Goal: Task Accomplishment & Management: Manage account settings

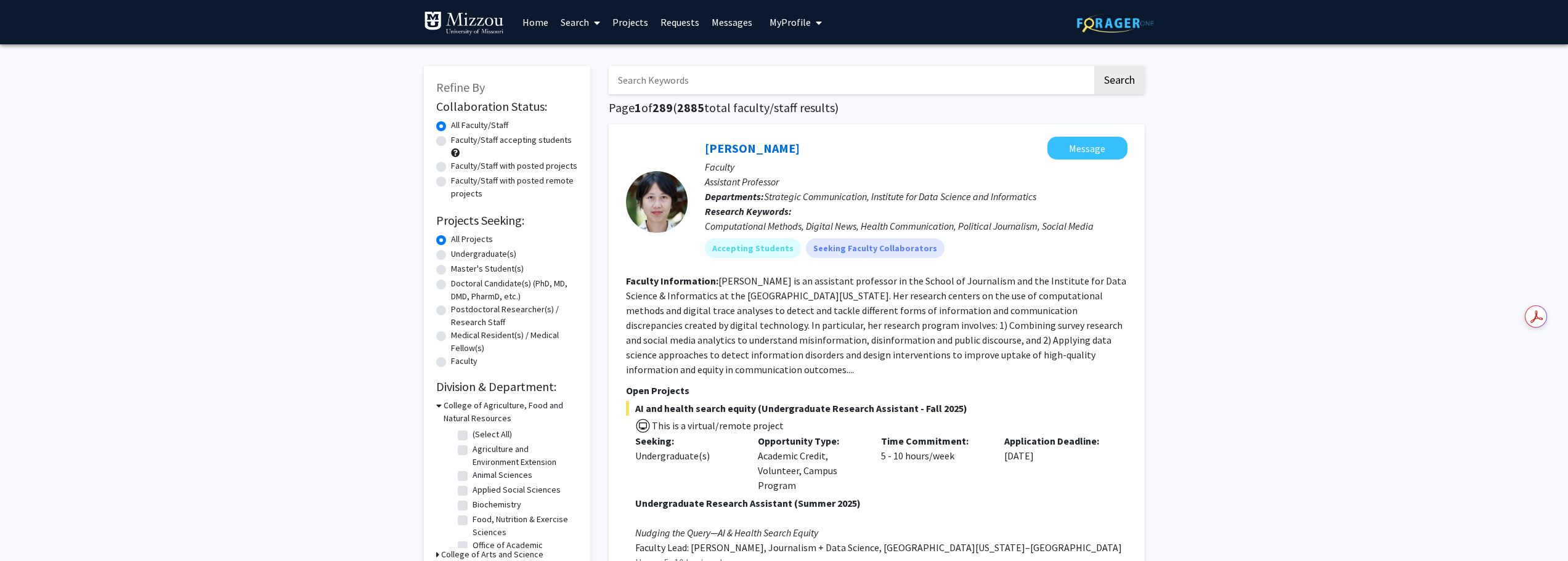
click at [804, 20] on span "My Profile" at bounding box center [790, 21] width 41 height 12
click at [801, 57] on div "Erin Hennes View Profile" at bounding box center [831, 64] width 105 height 27
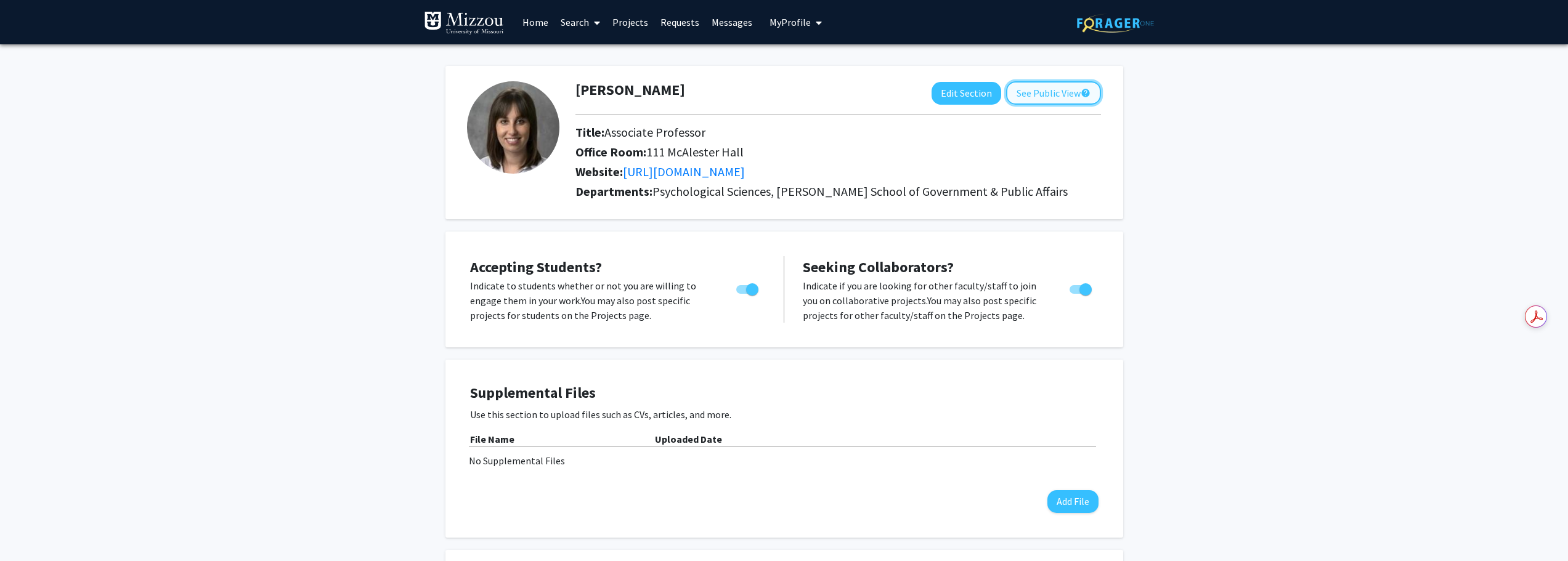
click at [1028, 95] on button "See Public View help" at bounding box center [1053, 92] width 95 height 23
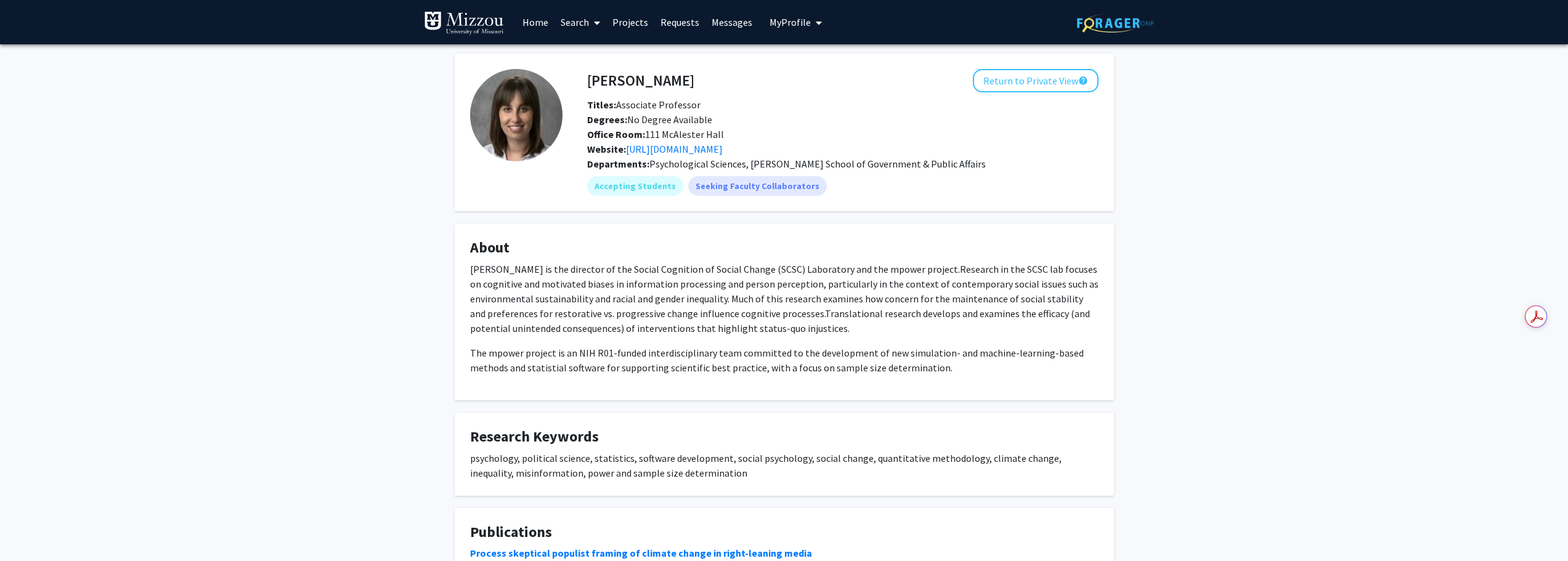
click at [805, 32] on button "My Profile" at bounding box center [795, 22] width 60 height 45
click at [812, 65] on span "View Profile" at bounding box center [846, 70] width 75 height 14
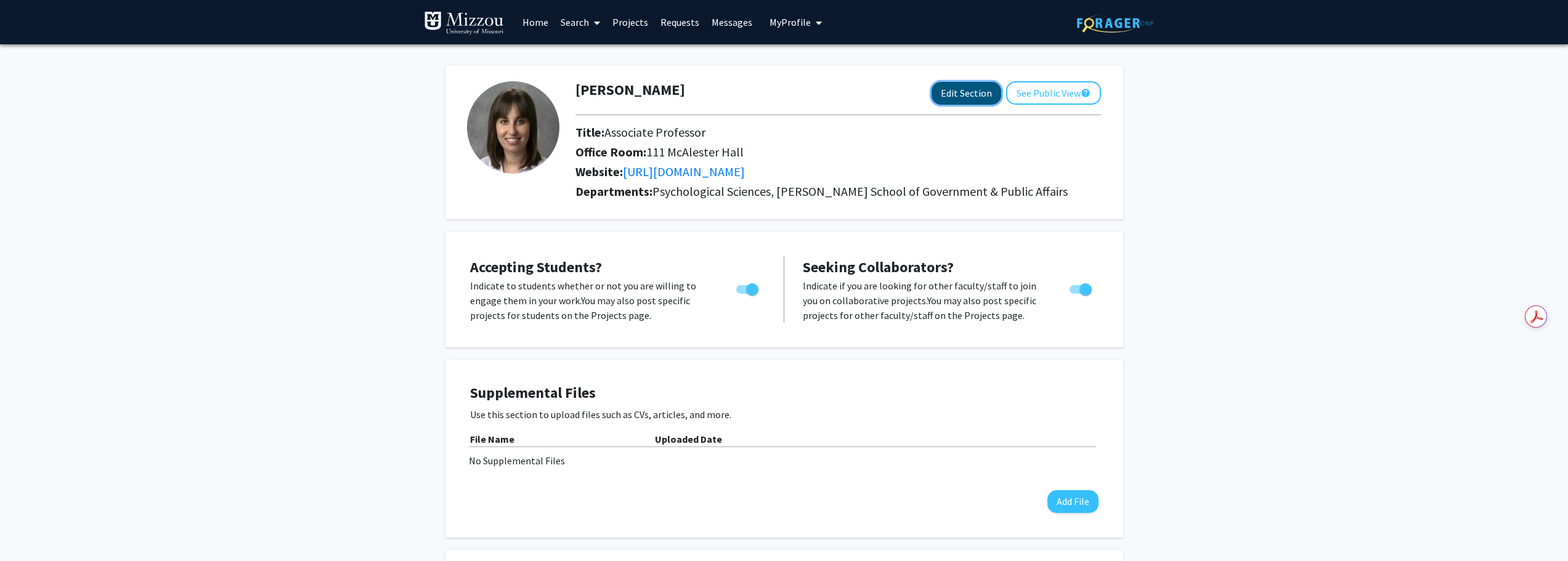
click at [947, 94] on button "Edit Section" at bounding box center [965, 93] width 69 height 23
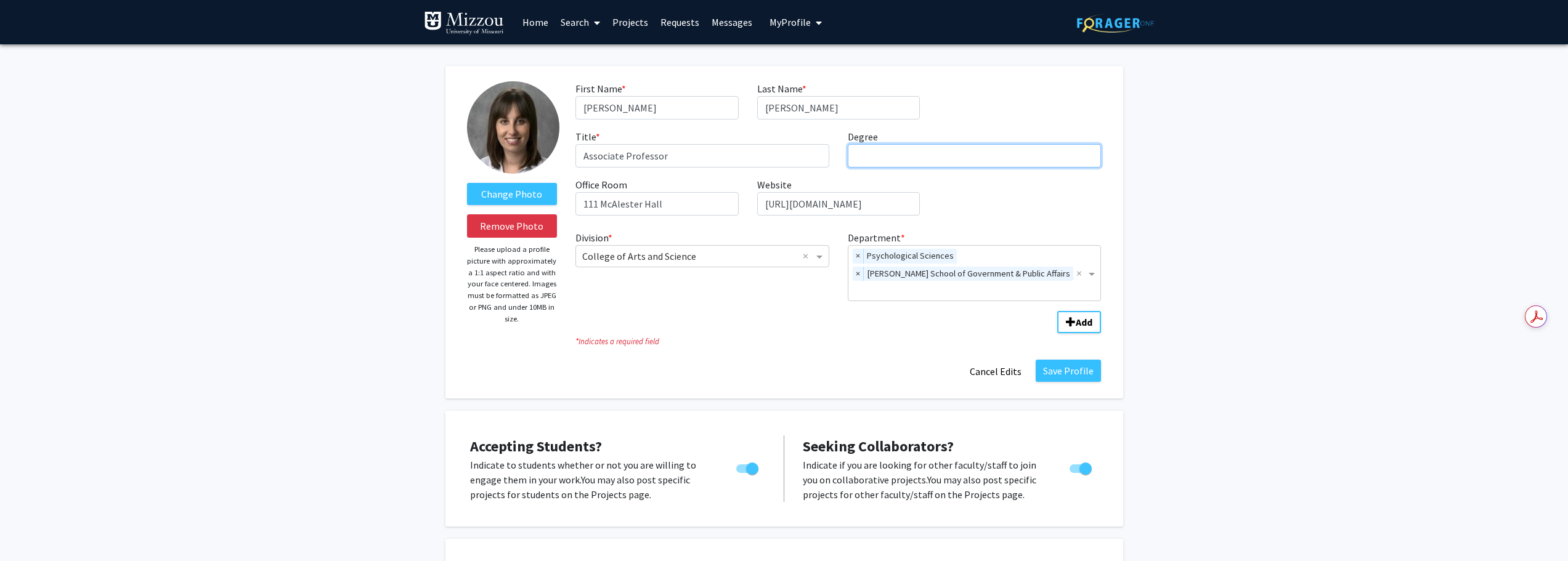
click at [868, 156] on input "Degree required" at bounding box center [974, 155] width 254 height 23
type input "PhD"
click at [794, 298] on div "Division * × College of Arts and Science × Department * × Psychological Science…" at bounding box center [838, 275] width 525 height 100
click at [1041, 272] on div "× Psychological Sciences × Truman School of Government & Public Affairs" at bounding box center [962, 273] width 228 height 55
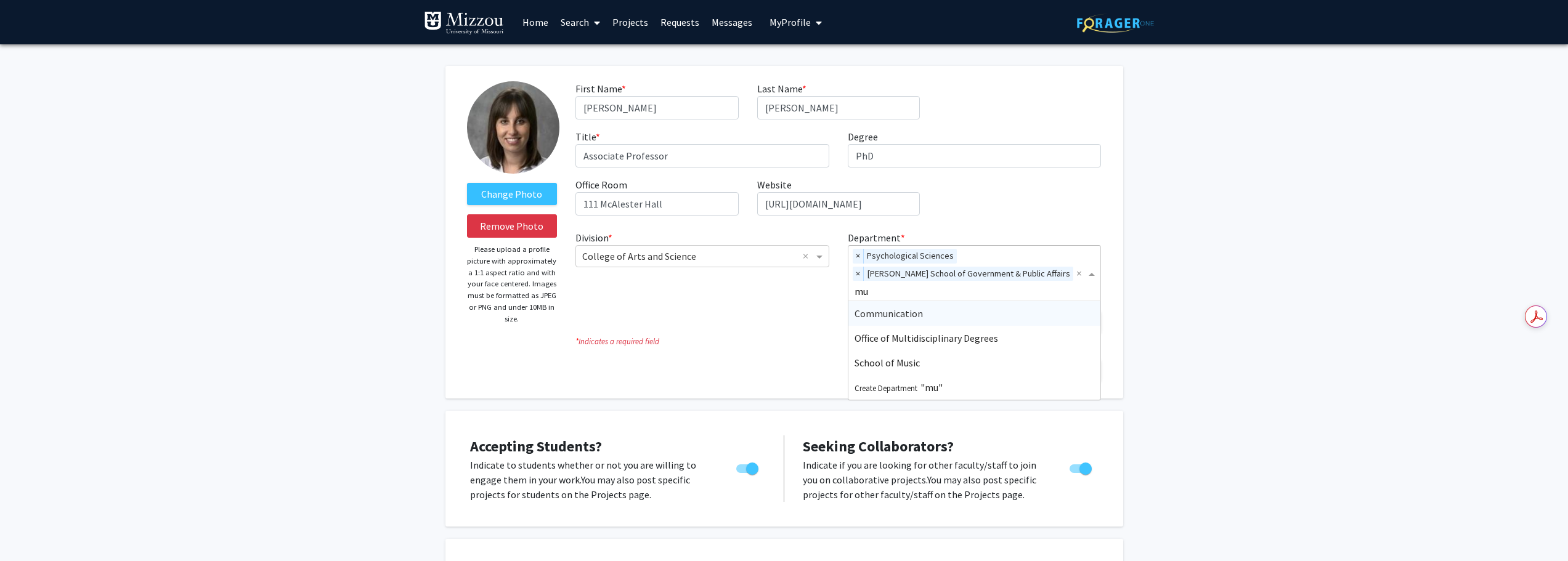
type input "m"
type input "i"
type input "d"
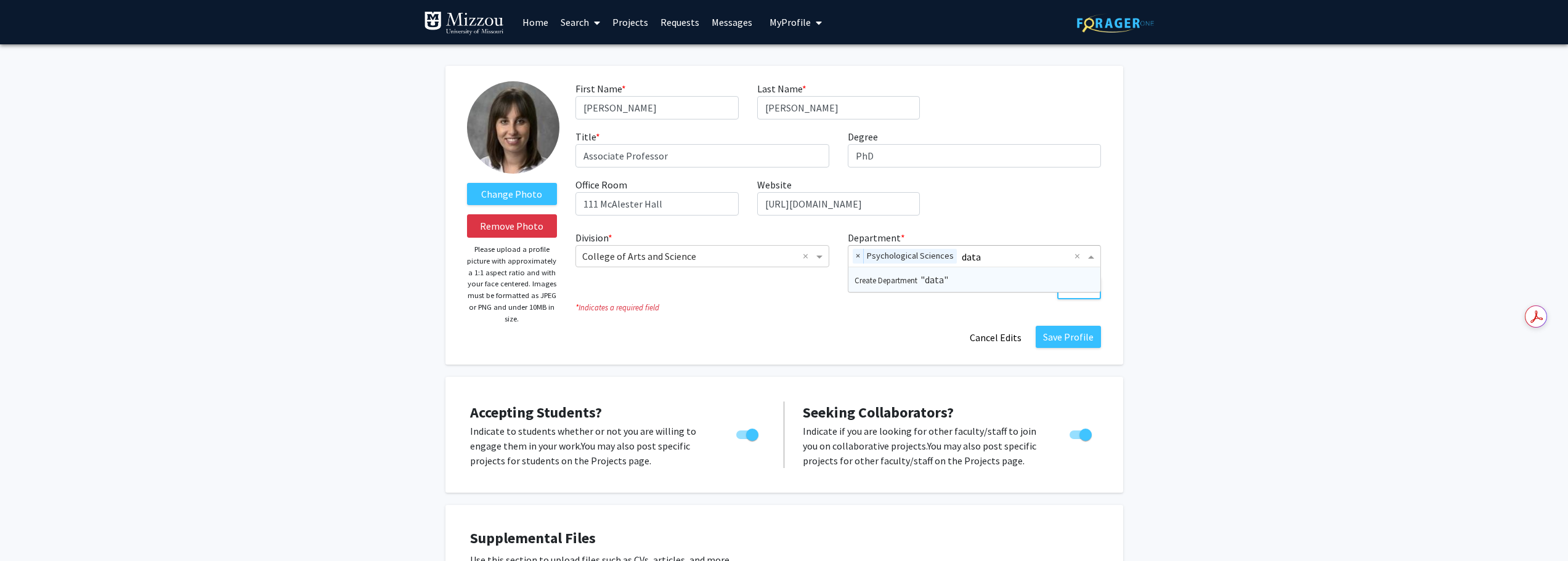
type input "da"
click at [927, 317] on fg-title-edit "First Name * required Erin Last Name * required Hennes Title * required Associa…" at bounding box center [838, 215] width 525 height 268
click at [979, 343] on button "Cancel Edits" at bounding box center [995, 337] width 68 height 23
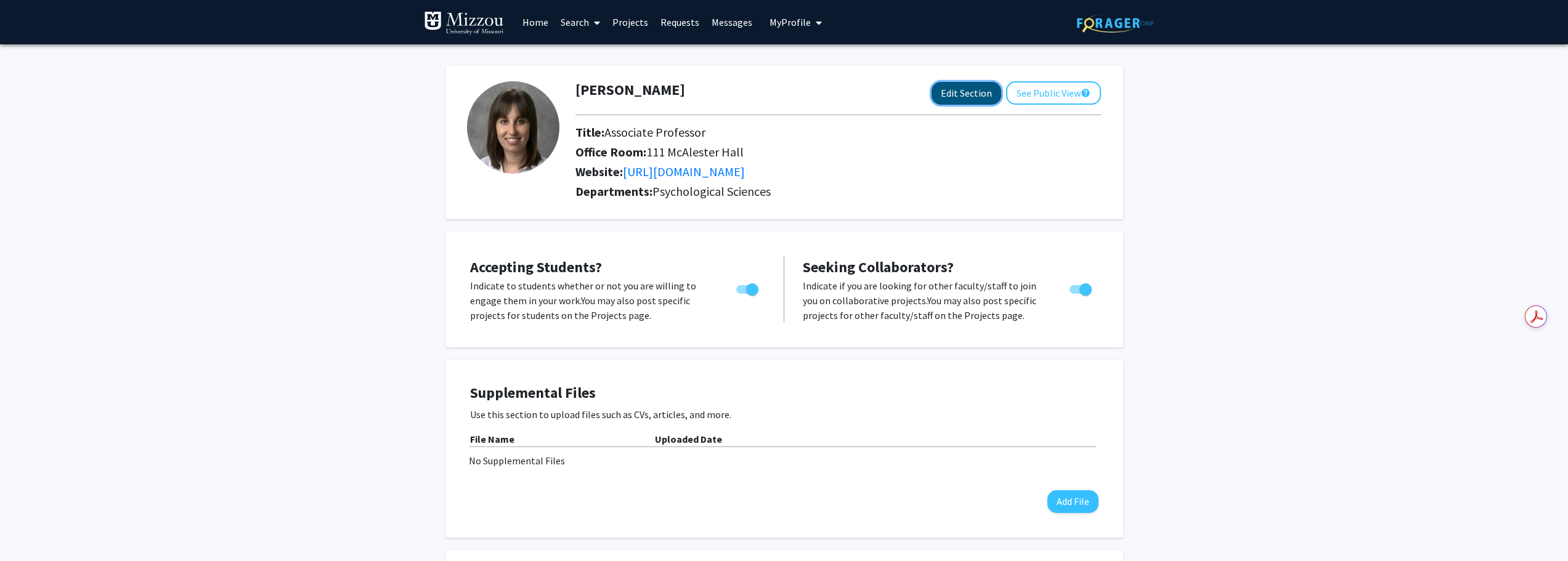
click at [955, 84] on button "Edit Section" at bounding box center [965, 93] width 69 height 23
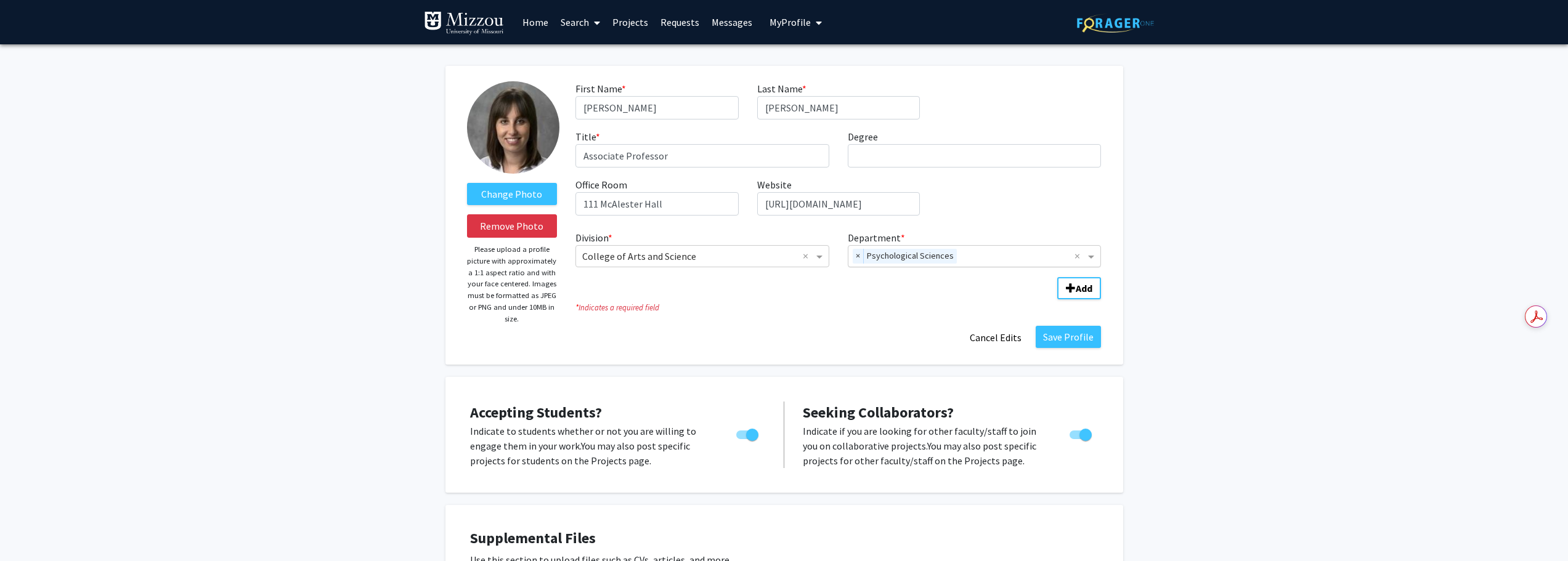
click at [982, 252] on input "Department" at bounding box center [1018, 256] width 113 height 15
type input "trum"
click at [965, 279] on span "Truman School of Government & Public Affairs" at bounding box center [973, 279] width 236 height 12
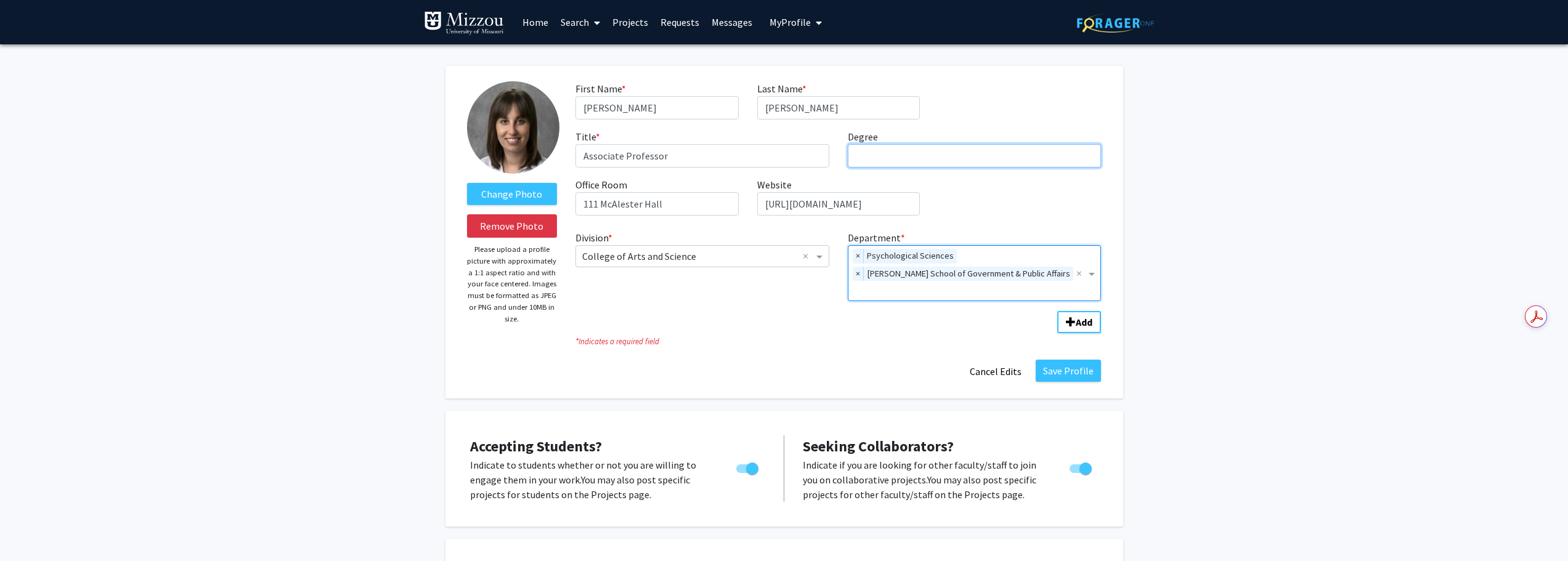
click at [930, 149] on input "Degree required" at bounding box center [974, 155] width 254 height 23
type input "PhD"
click at [825, 333] on div "* Indicates a required field" at bounding box center [837, 341] width 544 height 14
click at [1061, 360] on button "Save Profile" at bounding box center [1068, 371] width 65 height 22
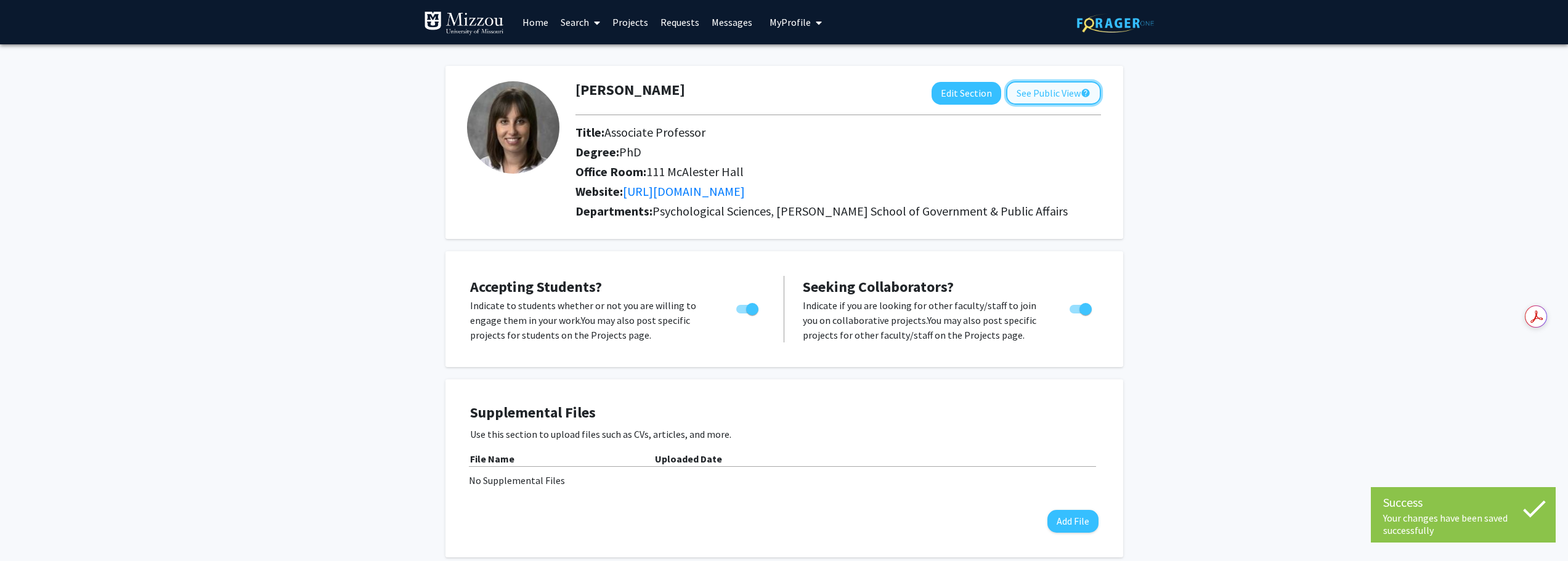
click at [1035, 97] on button "See Public View help" at bounding box center [1053, 92] width 95 height 23
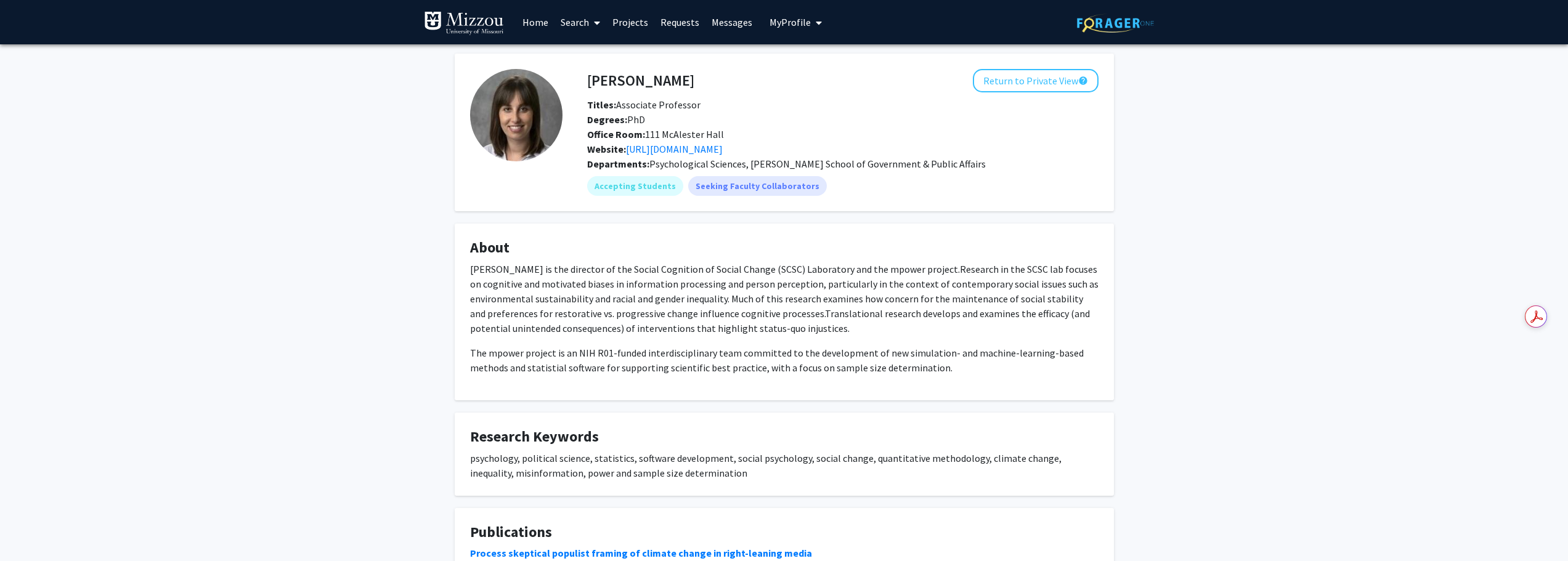
click at [531, 31] on link "Home" at bounding box center [536, 22] width 38 height 43
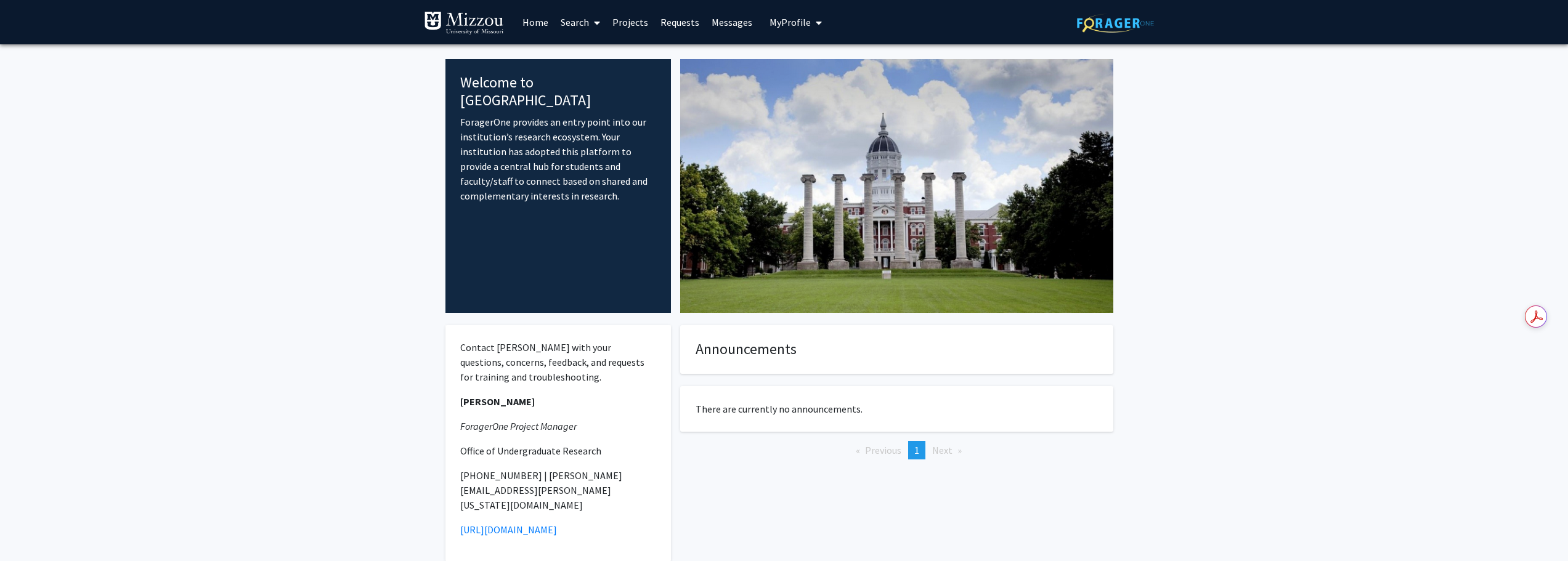
click at [581, 26] on link "Search" at bounding box center [580, 22] width 52 height 43
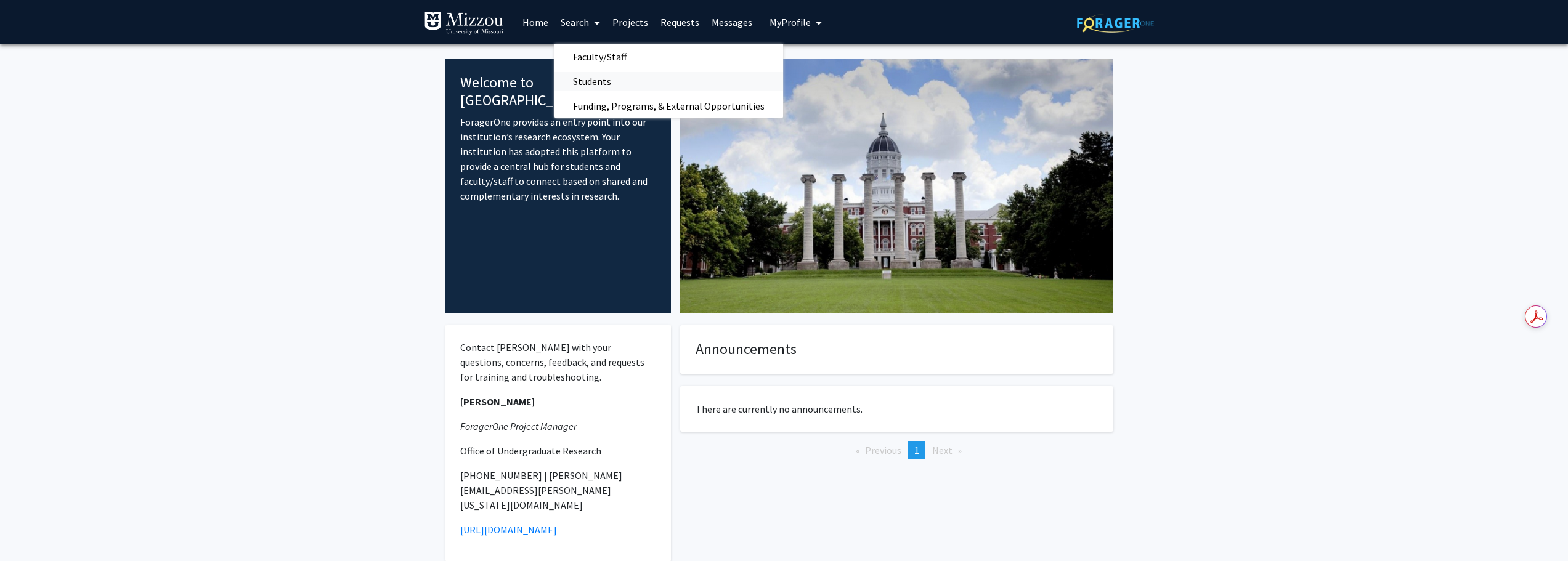
click at [582, 82] on span "Students" at bounding box center [592, 81] width 75 height 25
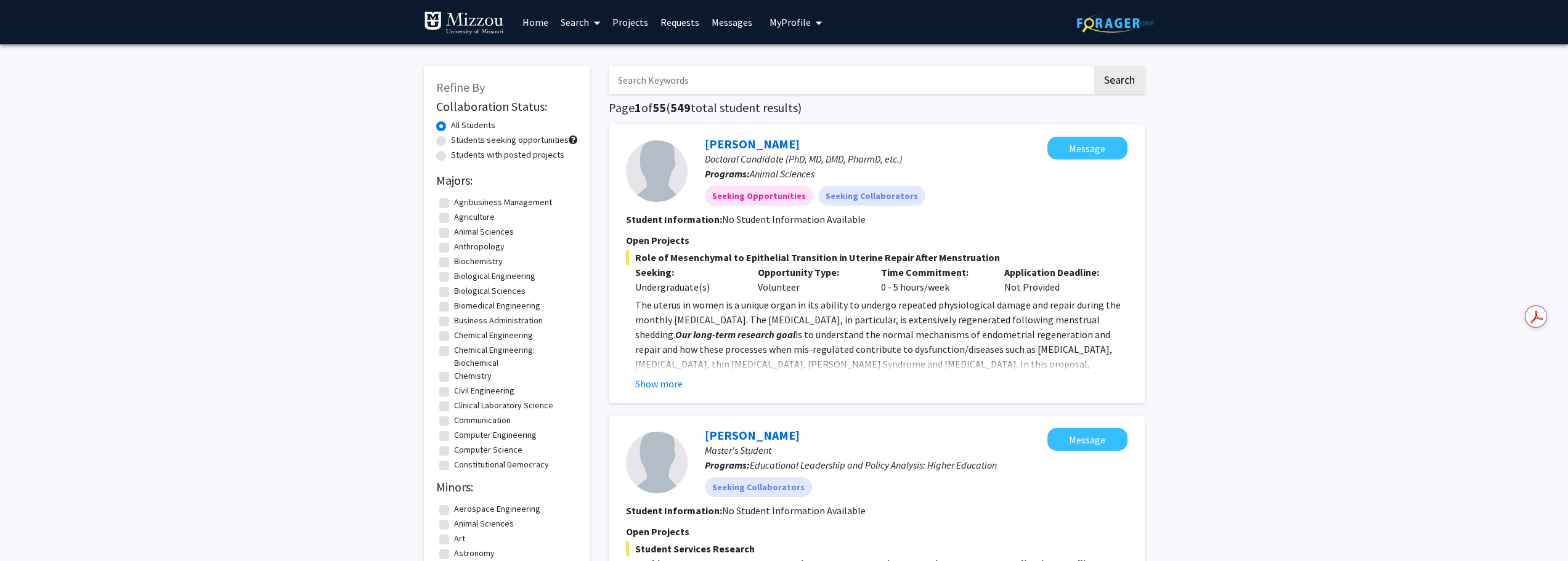
click at [680, 85] on input "Search Keywords" at bounding box center [851, 80] width 484 height 29
type input "criminal justice"
click at [1094, 66] on button "Search" at bounding box center [1119, 80] width 50 height 29
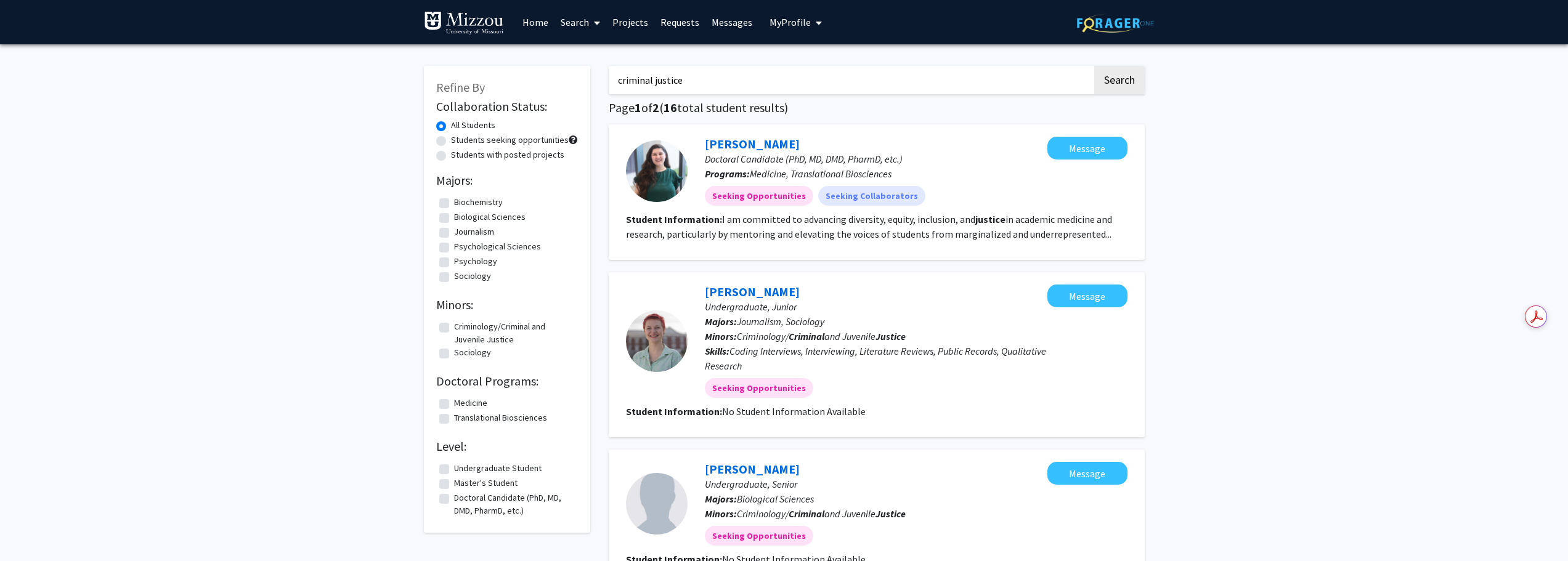
click at [581, 18] on link "Search" at bounding box center [580, 22] width 52 height 43
click at [577, 55] on span "Faculty/Staff" at bounding box center [600, 56] width 91 height 25
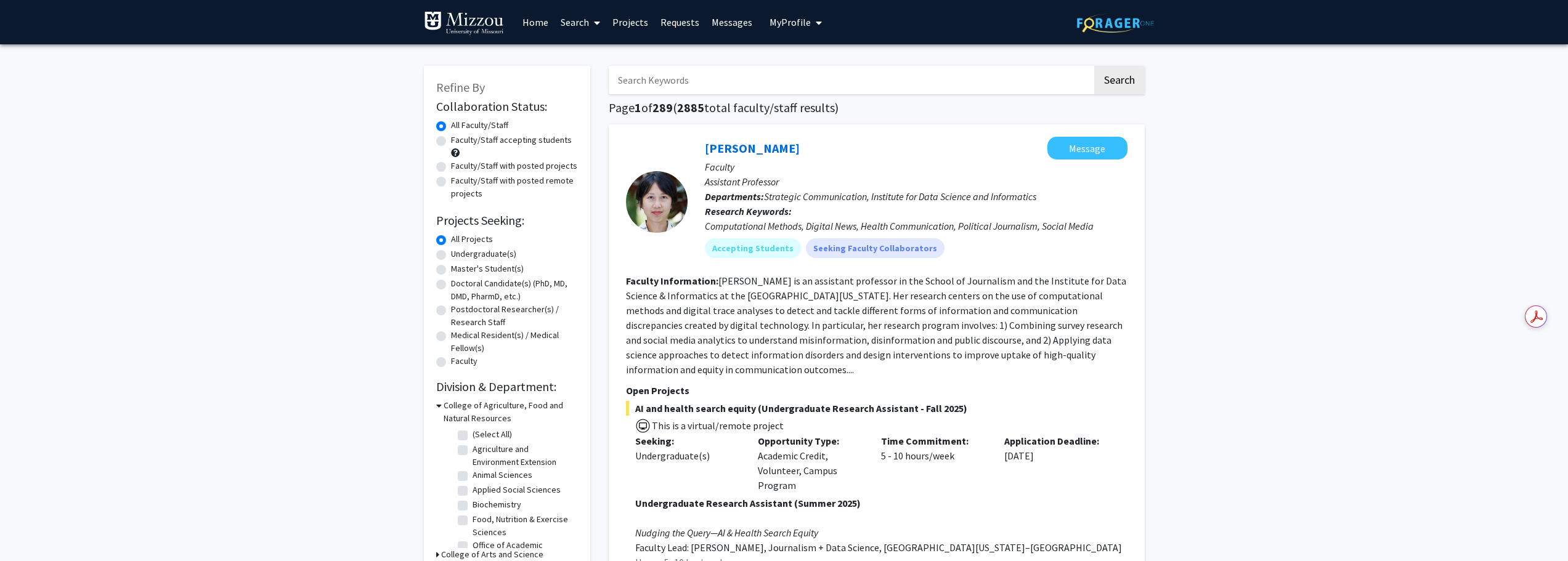
click at [529, 140] on label "Faculty/Staff accepting students" at bounding box center [512, 140] width 121 height 13
click at [459, 140] on input "Faculty/Staff accepting students" at bounding box center [455, 138] width 8 height 8
radio input "true"
click at [661, 86] on input "Search Keywords" at bounding box center [851, 80] width 484 height 29
type input "criminal justice"
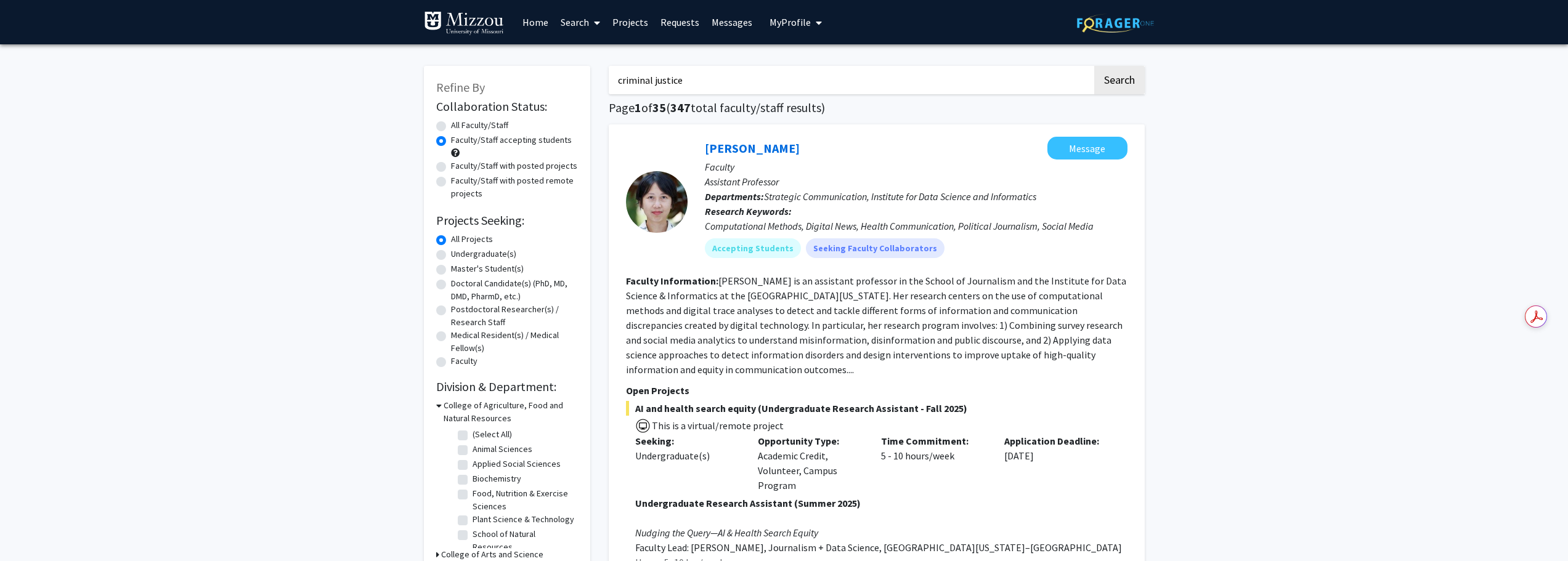
click at [1094, 66] on button "Search" at bounding box center [1119, 80] width 50 height 29
radio input "true"
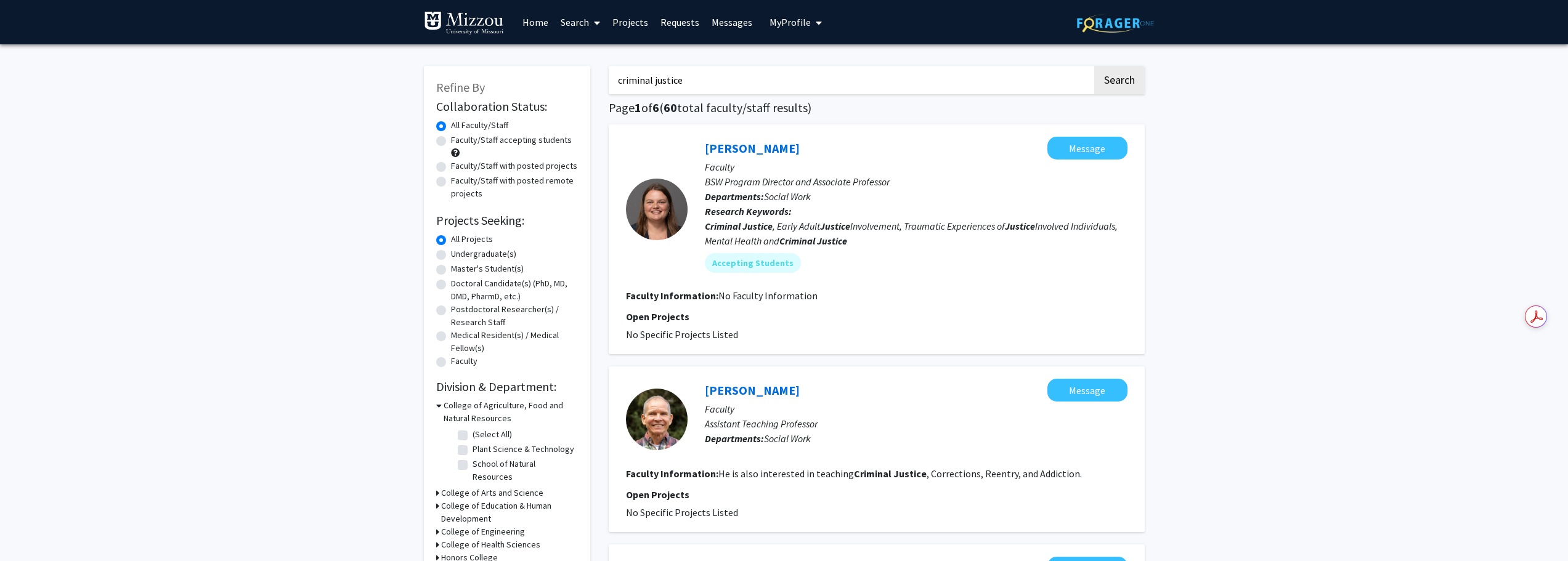
click at [564, 21] on link "Search" at bounding box center [580, 22] width 52 height 43
click at [454, 24] on img at bounding box center [464, 23] width 80 height 25
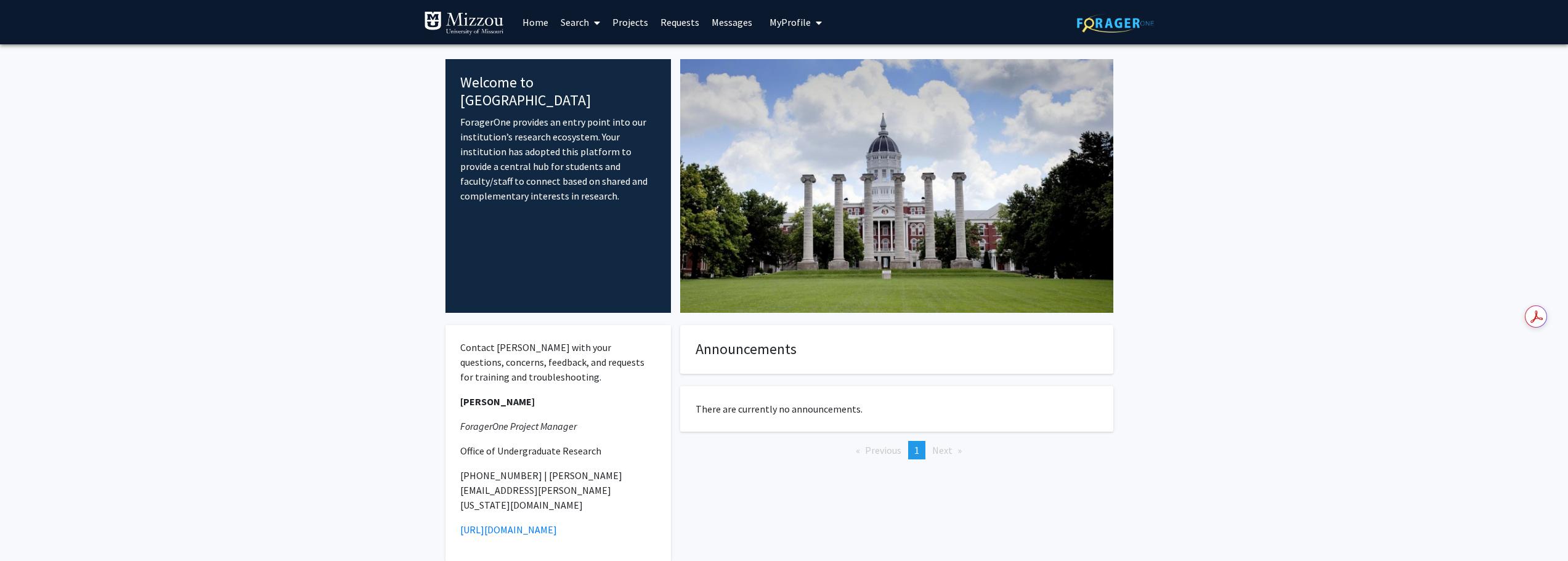
click at [576, 18] on link "Search" at bounding box center [580, 22] width 52 height 43
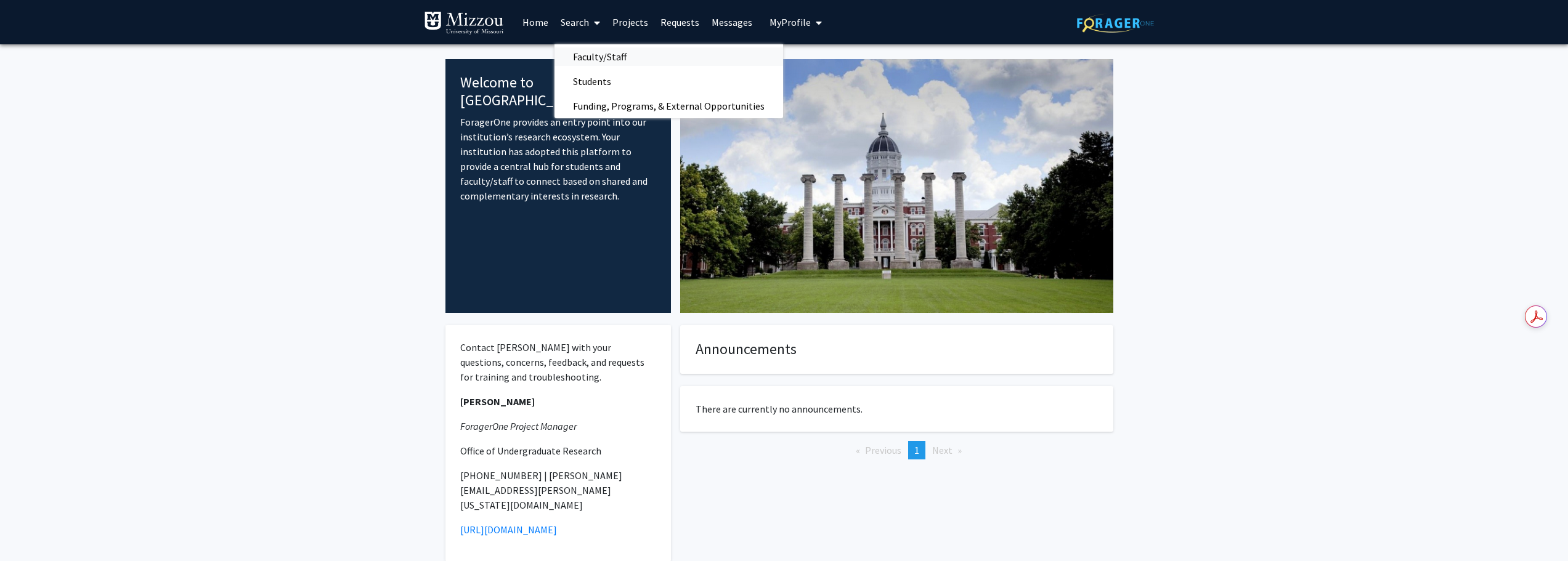
click at [589, 56] on span "Faculty/Staff" at bounding box center [600, 56] width 91 height 25
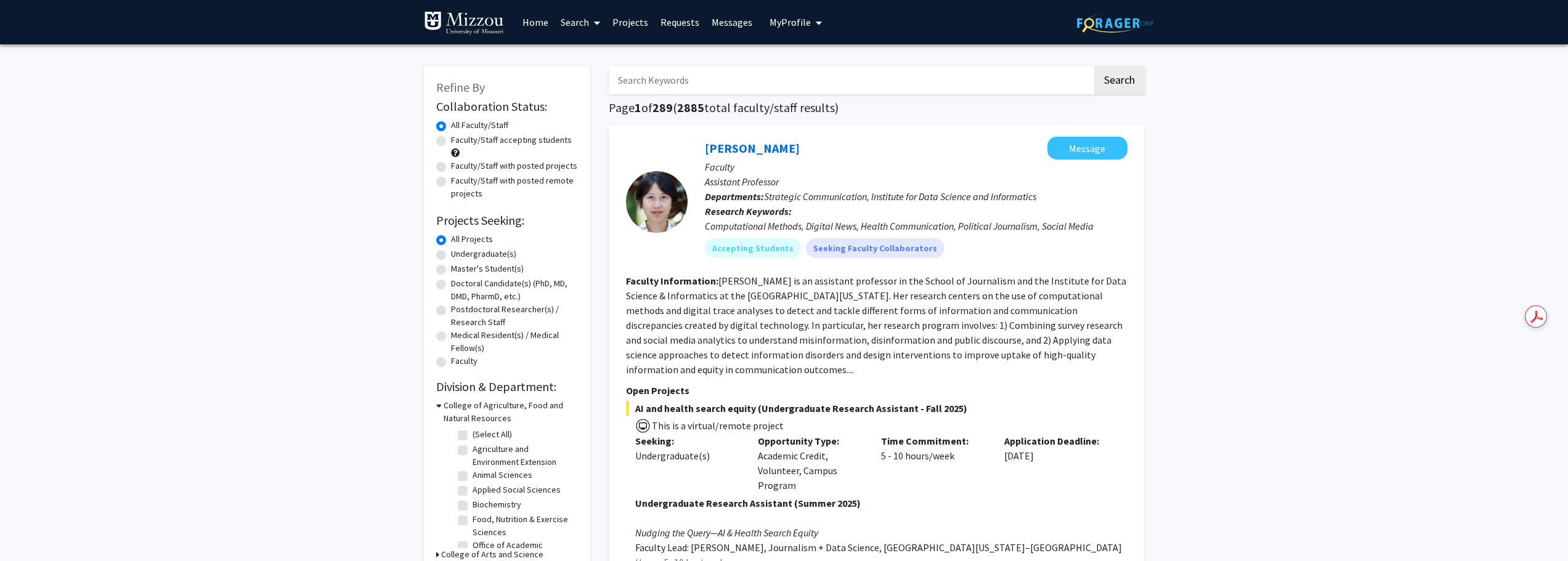
click at [475, 147] on div "Faculty/Staff accepting students" at bounding box center [507, 146] width 142 height 26
click at [451, 142] on label "Faculty/Staff accepting students" at bounding box center [512, 140] width 121 height 13
click at [451, 142] on input "Faculty/Staff accepting students" at bounding box center [455, 138] width 8 height 8
radio input "true"
click at [657, 73] on input "Search Keywords" at bounding box center [851, 80] width 484 height 29
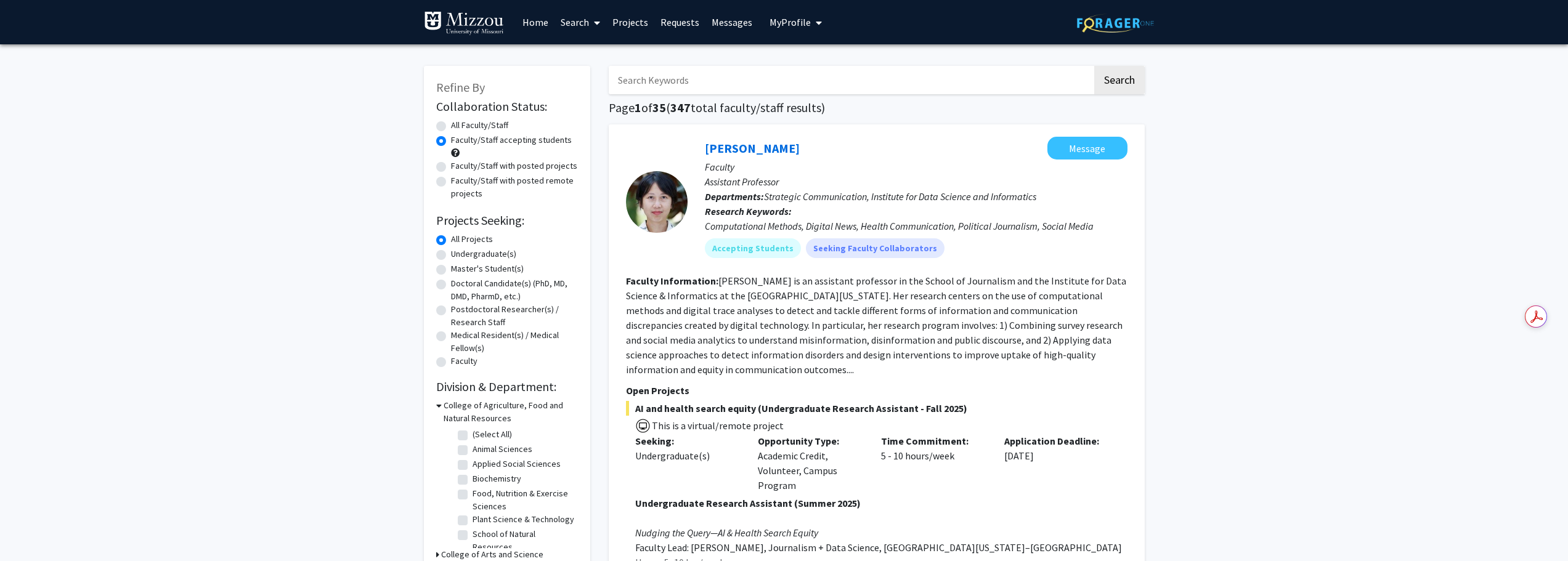
type input "criminal justice"
click at [1120, 77] on button "Search" at bounding box center [1119, 80] width 50 height 29
radio input "true"
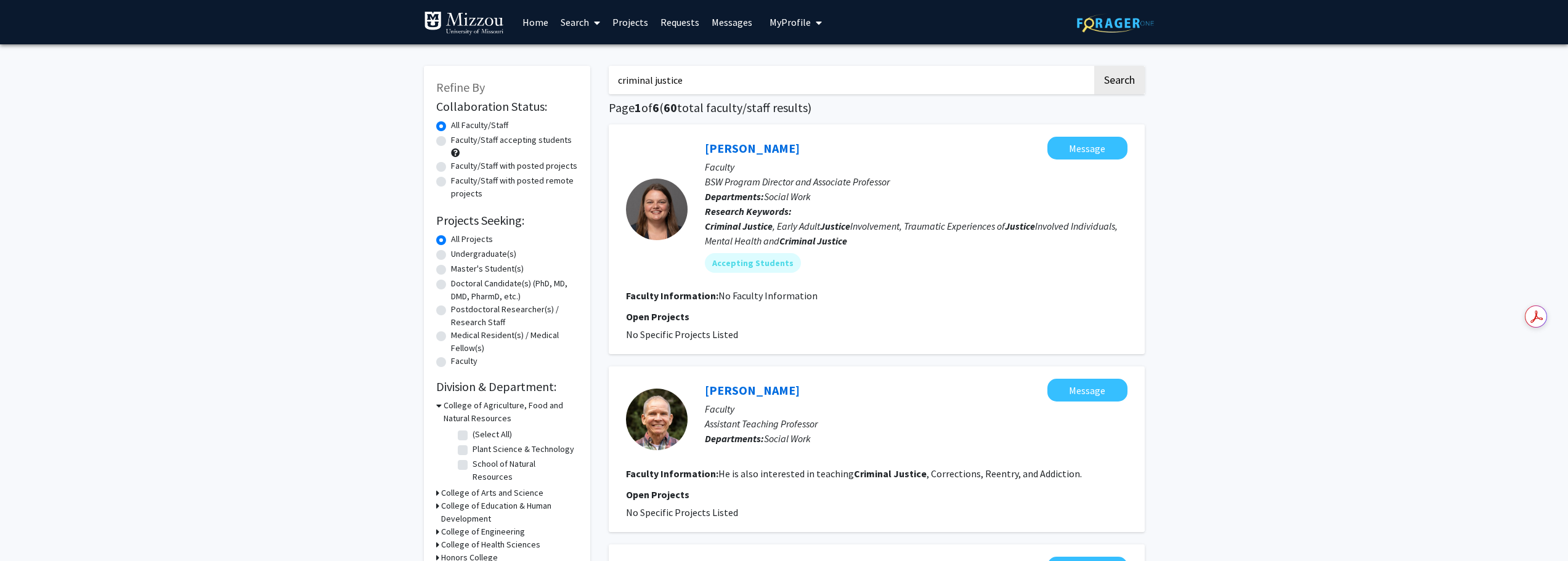
click at [498, 136] on label "Faculty/Staff accepting students" at bounding box center [512, 140] width 121 height 13
click at [459, 136] on input "Faculty/Staff accepting students" at bounding box center [455, 138] width 8 height 8
radio input "true"
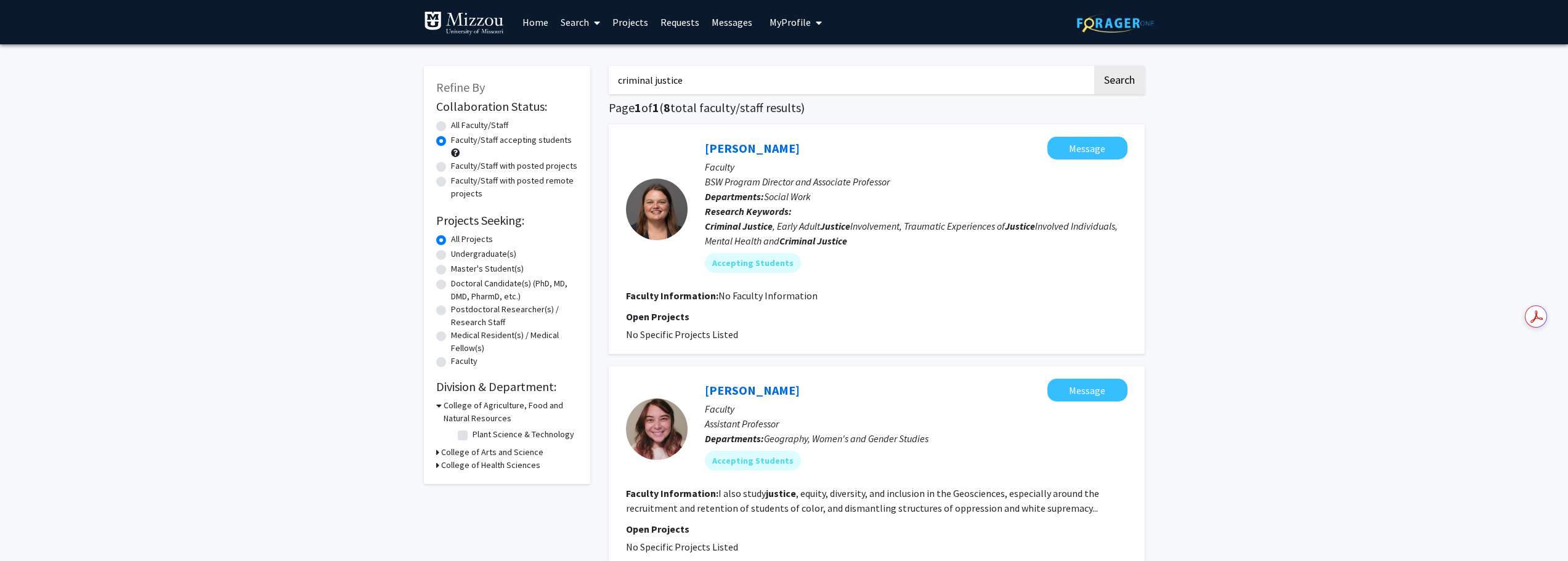
click at [618, 82] on input "criminal justice" at bounding box center [851, 80] width 484 height 29
type input ""criminal justice""
click at [1094, 66] on button "Search" at bounding box center [1119, 80] width 50 height 29
radio input "true"
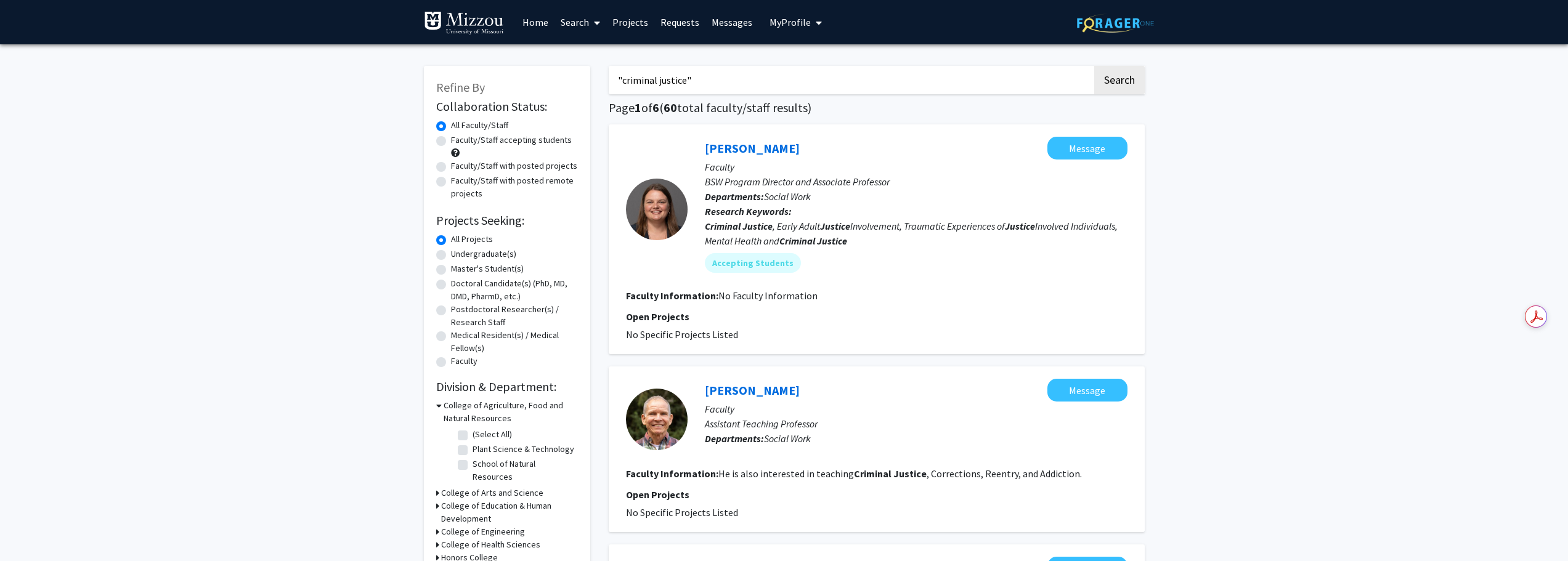
drag, startPoint x: 716, startPoint y: 72, endPoint x: 490, endPoint y: 49, distance: 227.2
type input ""software development""
click at [1094, 66] on button "Search" at bounding box center [1119, 80] width 50 height 29
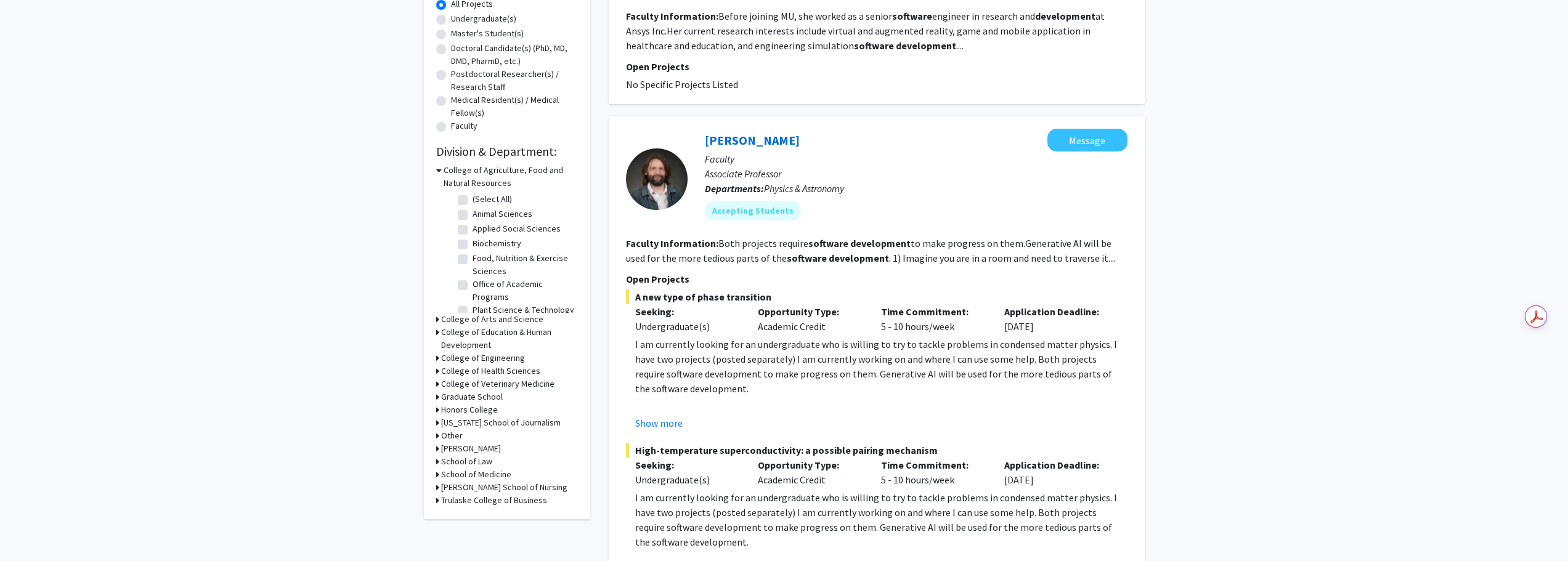
scroll to position [247, 0]
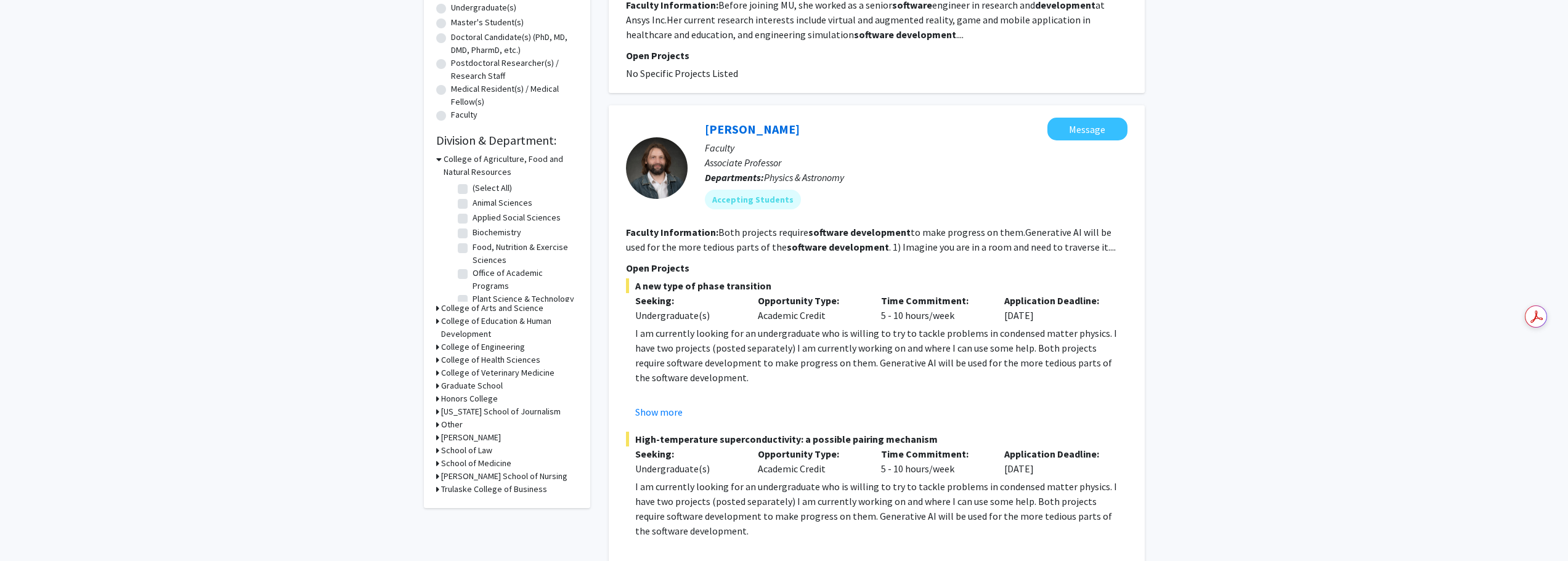
click at [440, 159] on icon at bounding box center [439, 159] width 6 height 13
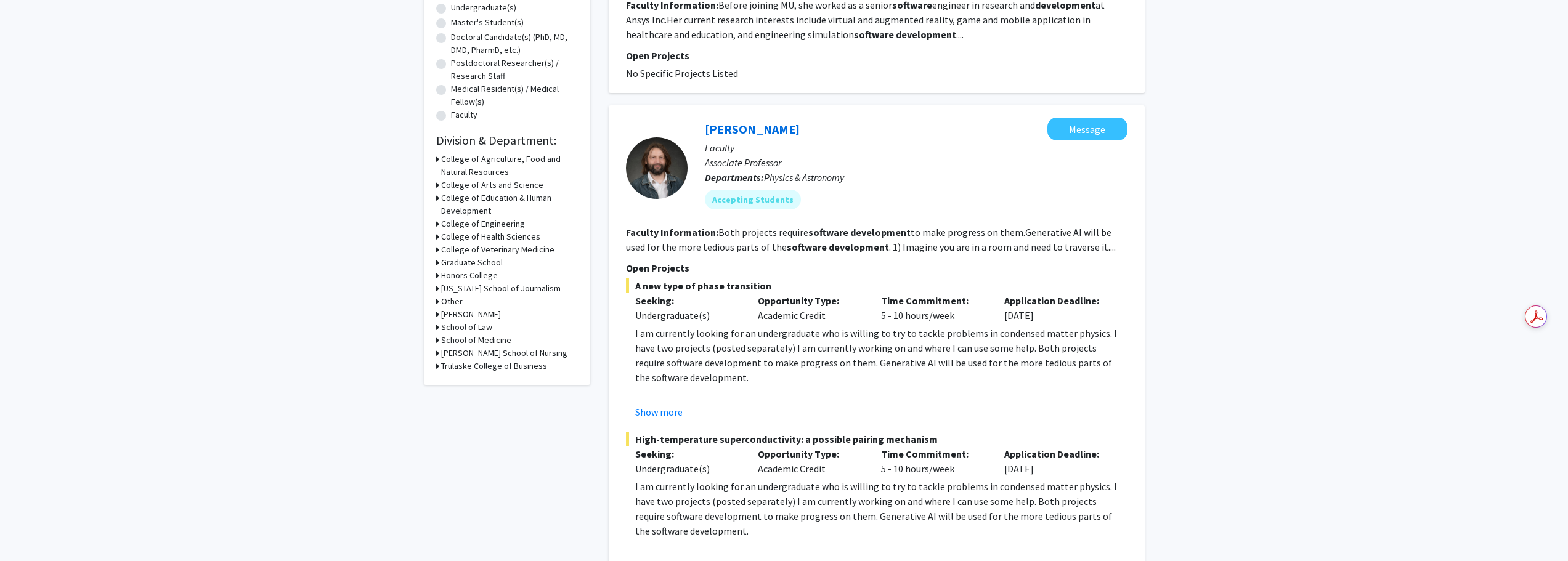
click at [435, 222] on div "Refine By Collaboration Status: Collaboration Status All Faculty/Staff Collabor…" at bounding box center [507, 102] width 166 height 566
click at [437, 223] on icon at bounding box center [438, 224] width 3 height 13
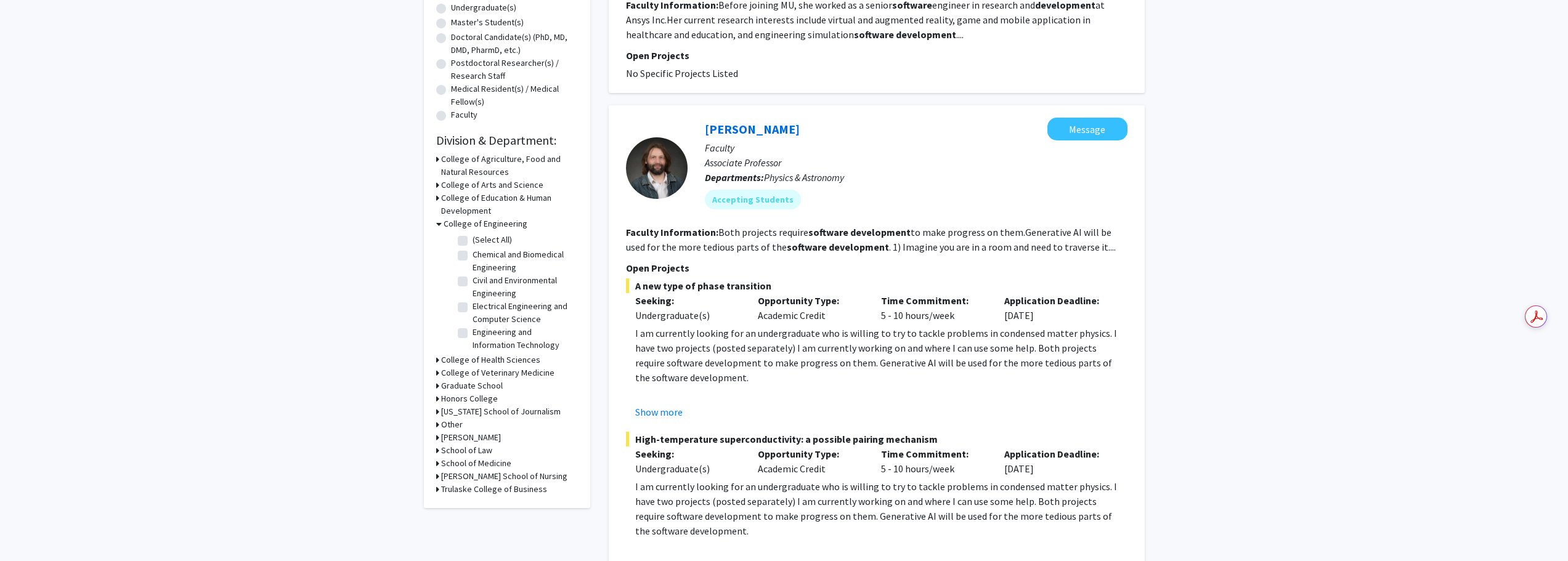
click at [468, 243] on fg-checkbox "(Select All) (Select All)" at bounding box center [516, 240] width 117 height 15
click at [473, 241] on label "(Select All)" at bounding box center [493, 240] width 40 height 13
click at [473, 241] on input "(Select All)" at bounding box center [477, 237] width 8 height 8
checkbox input "true"
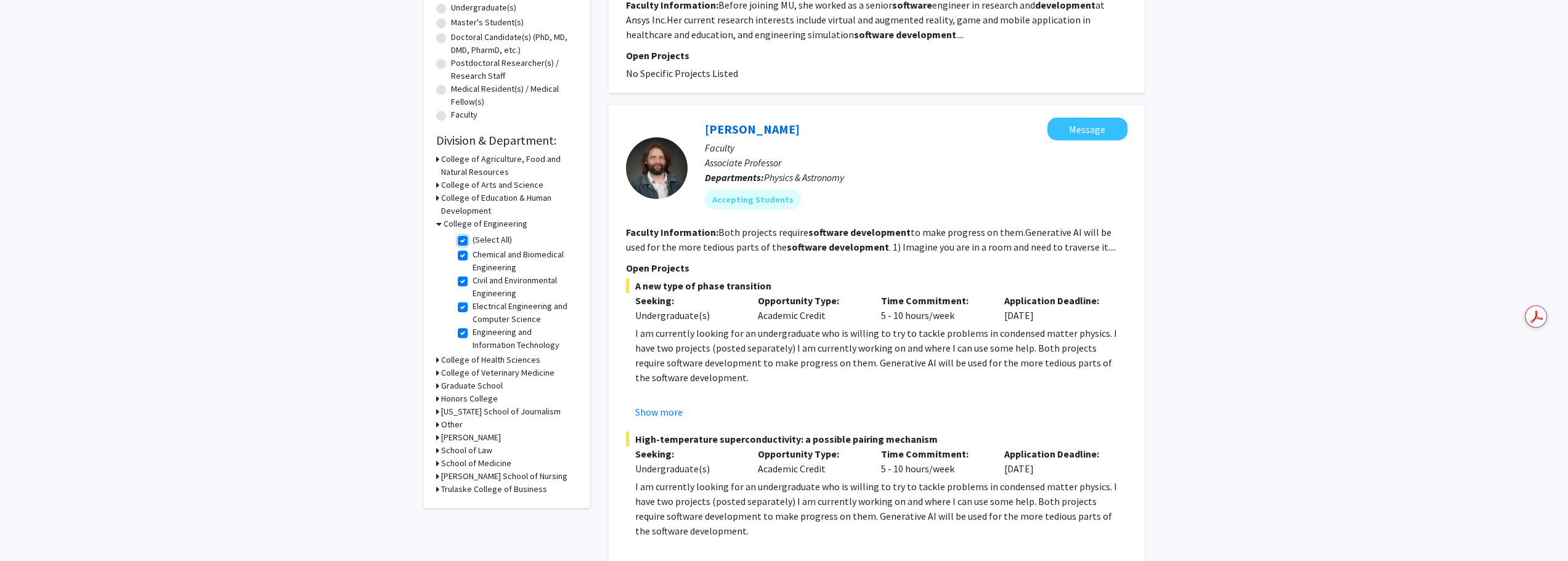
checkbox input "true"
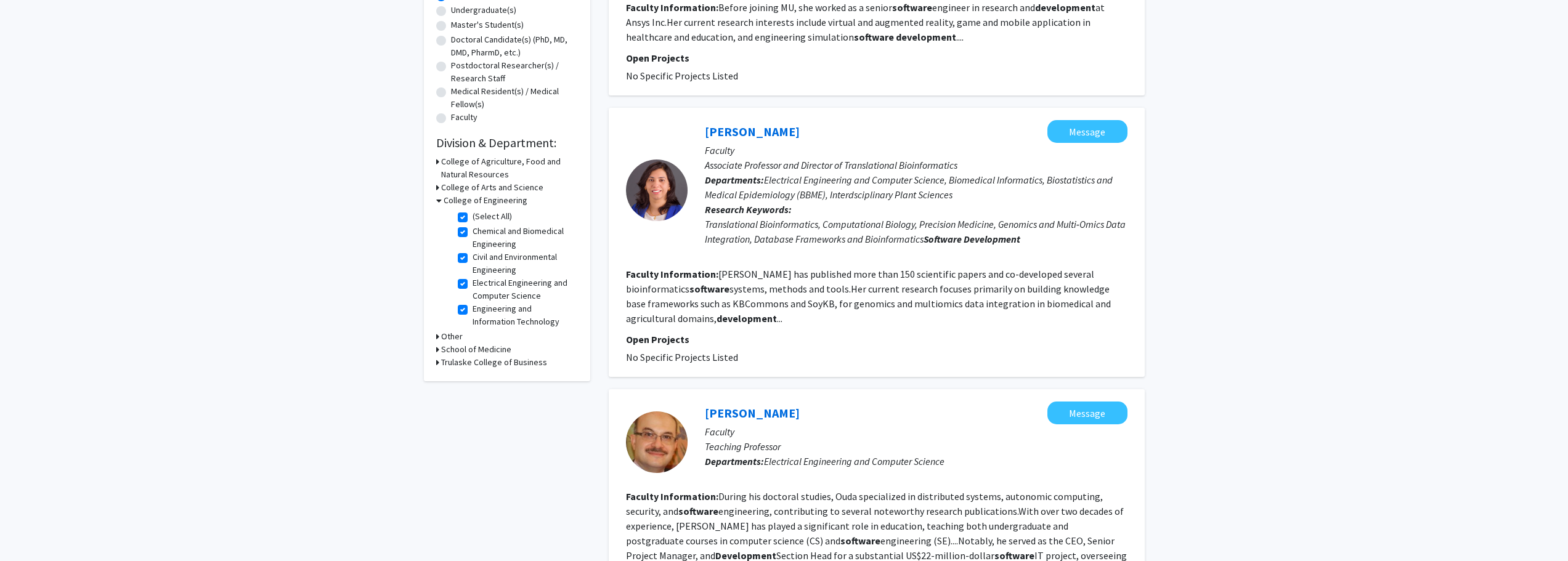
scroll to position [61, 0]
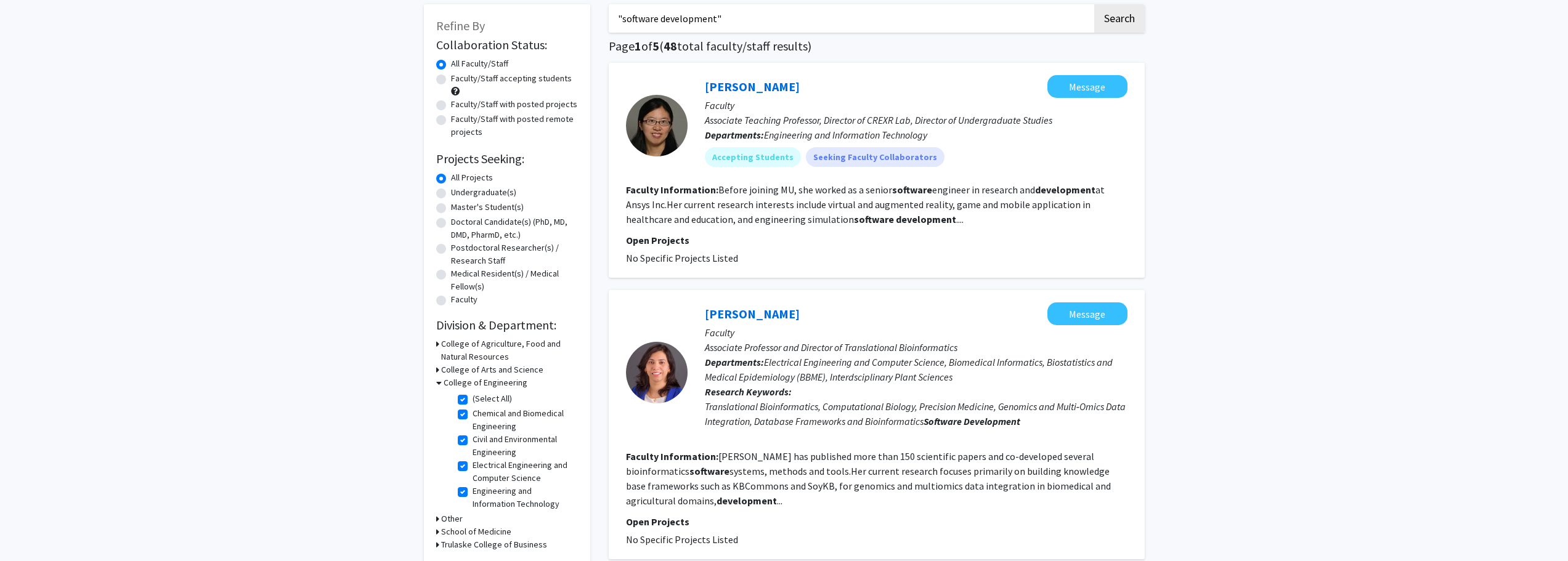
click at [675, 22] on input ""software development"" at bounding box center [851, 18] width 484 height 29
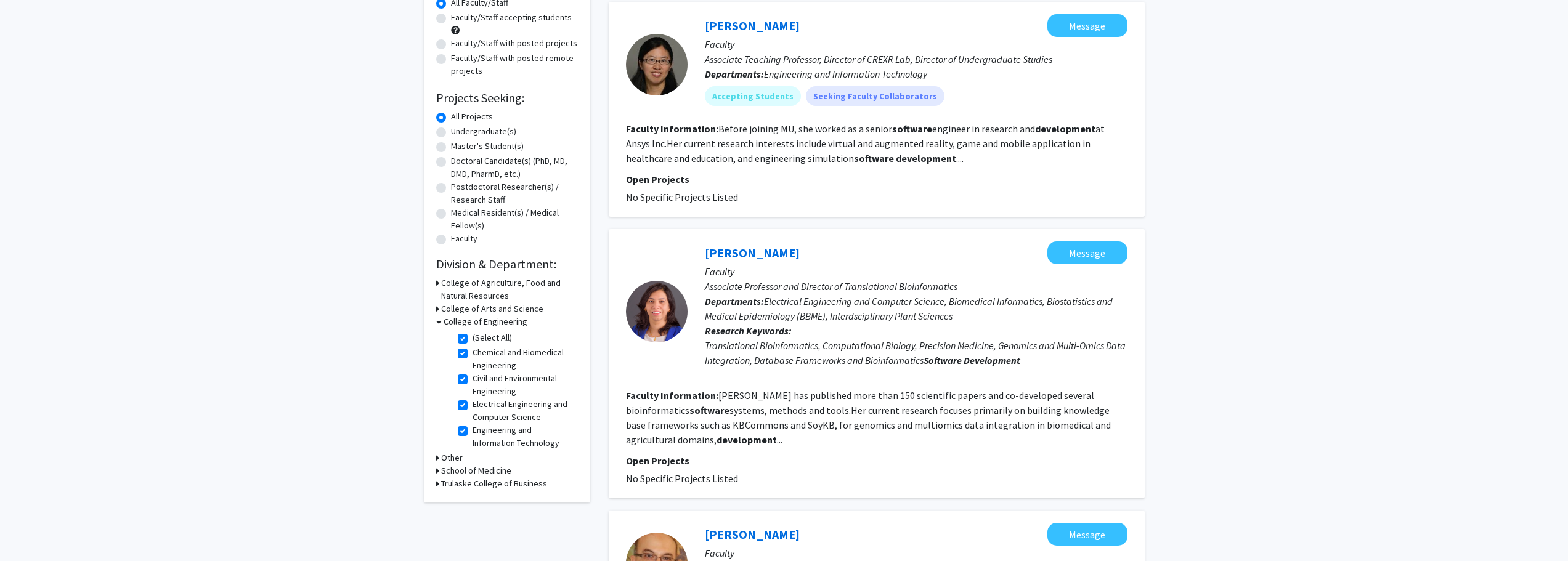
scroll to position [123, 0]
type input ""software engineering""
click at [436, 469] on icon at bounding box center [438, 470] width 3 height 13
click at [473, 484] on label "(Select All)" at bounding box center [493, 486] width 40 height 13
click at [473, 484] on input "(Select All)" at bounding box center [477, 484] width 8 height 8
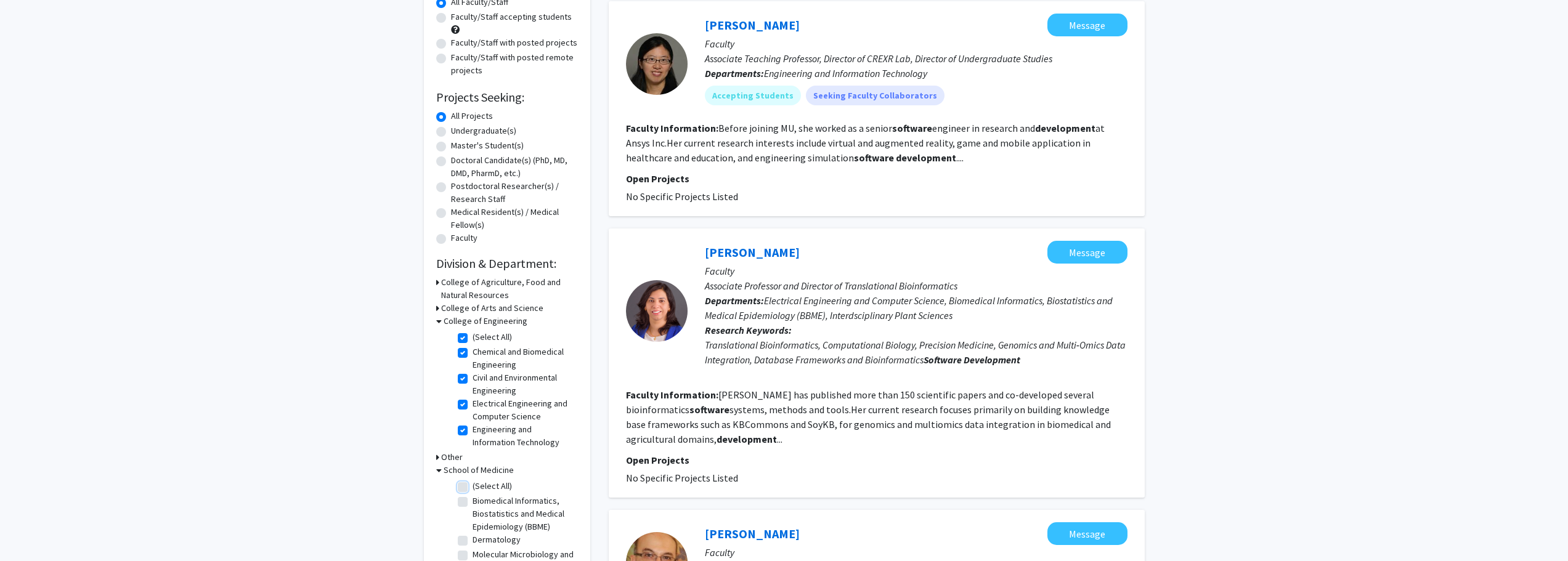
checkbox input "true"
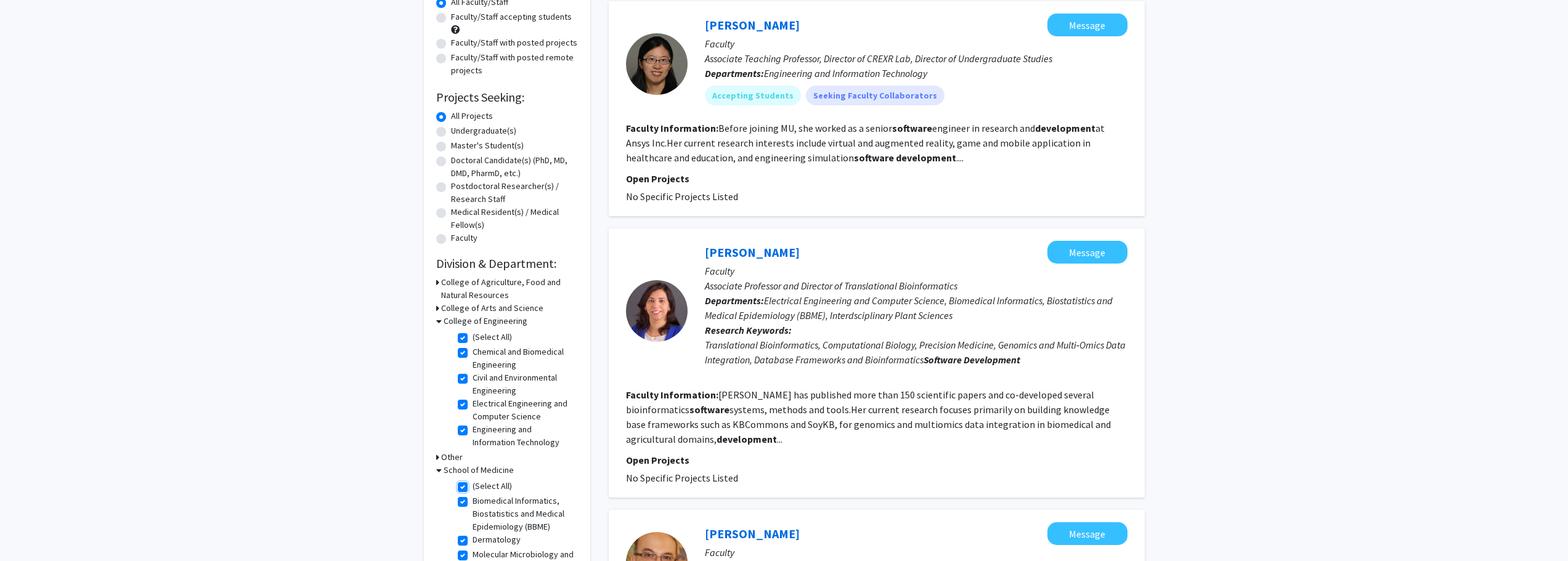
checkbox input "true"
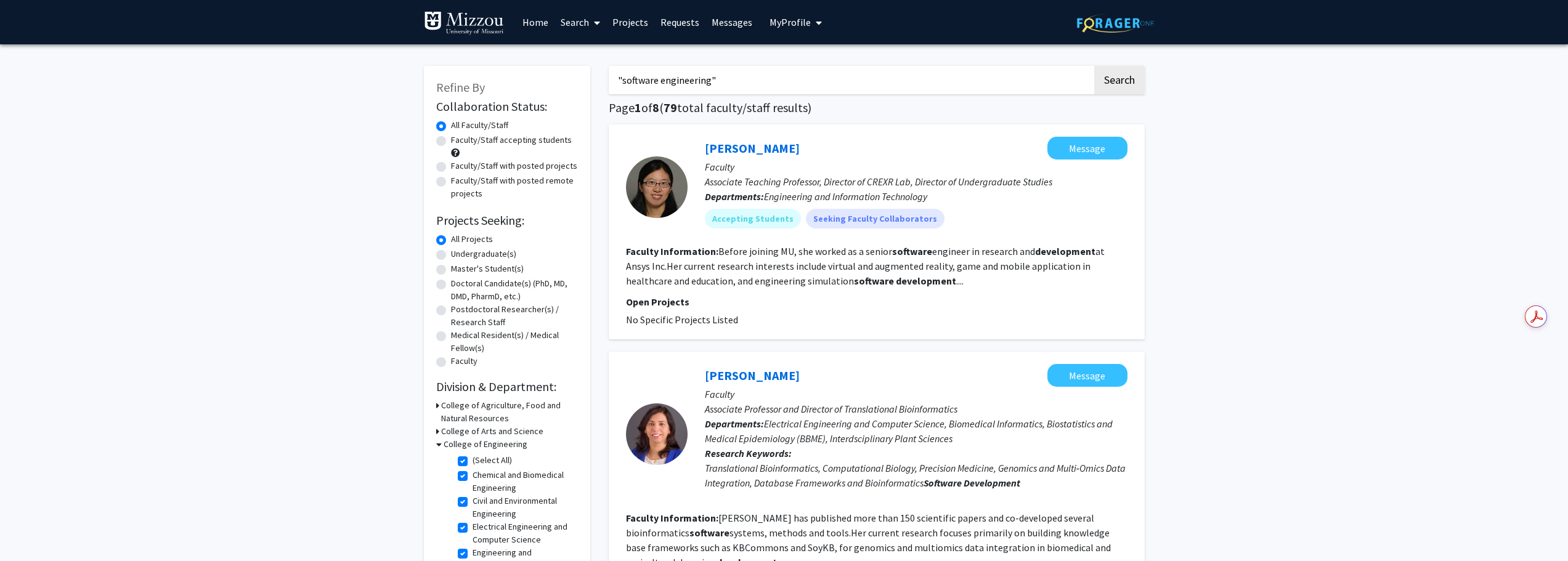
drag, startPoint x: 715, startPoint y: 80, endPoint x: 521, endPoint y: 80, distance: 194.0
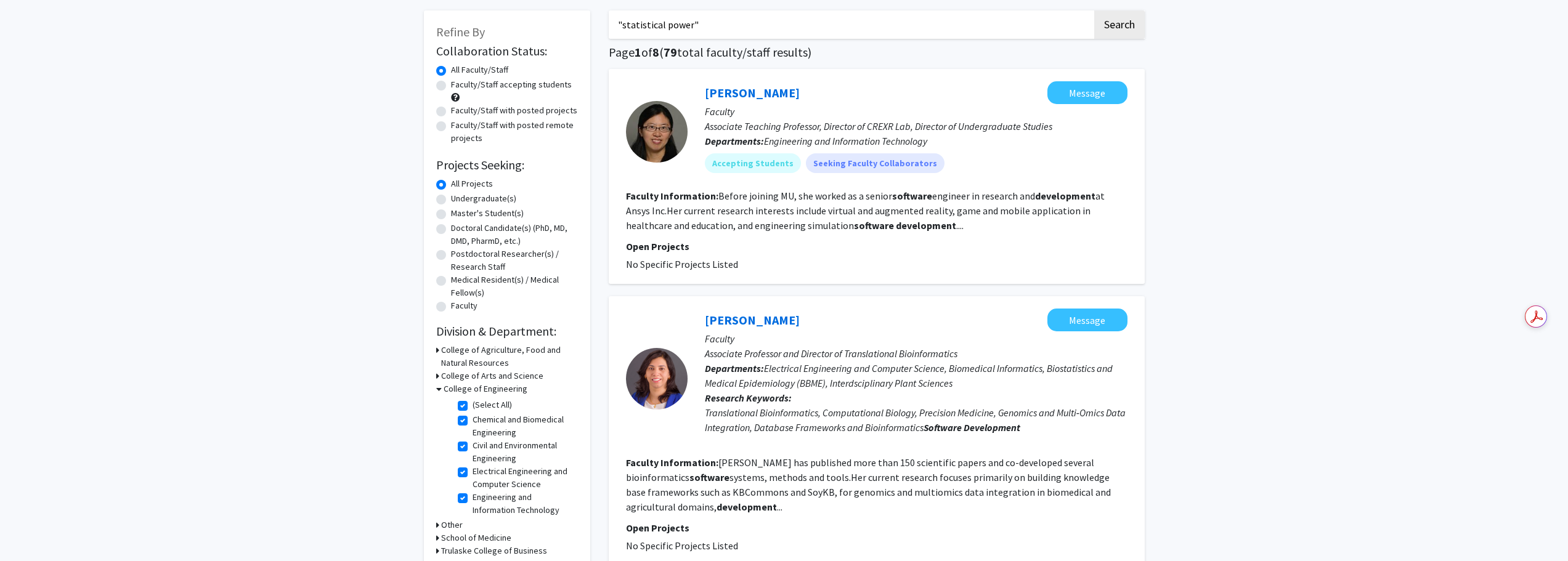
scroll to position [123, 0]
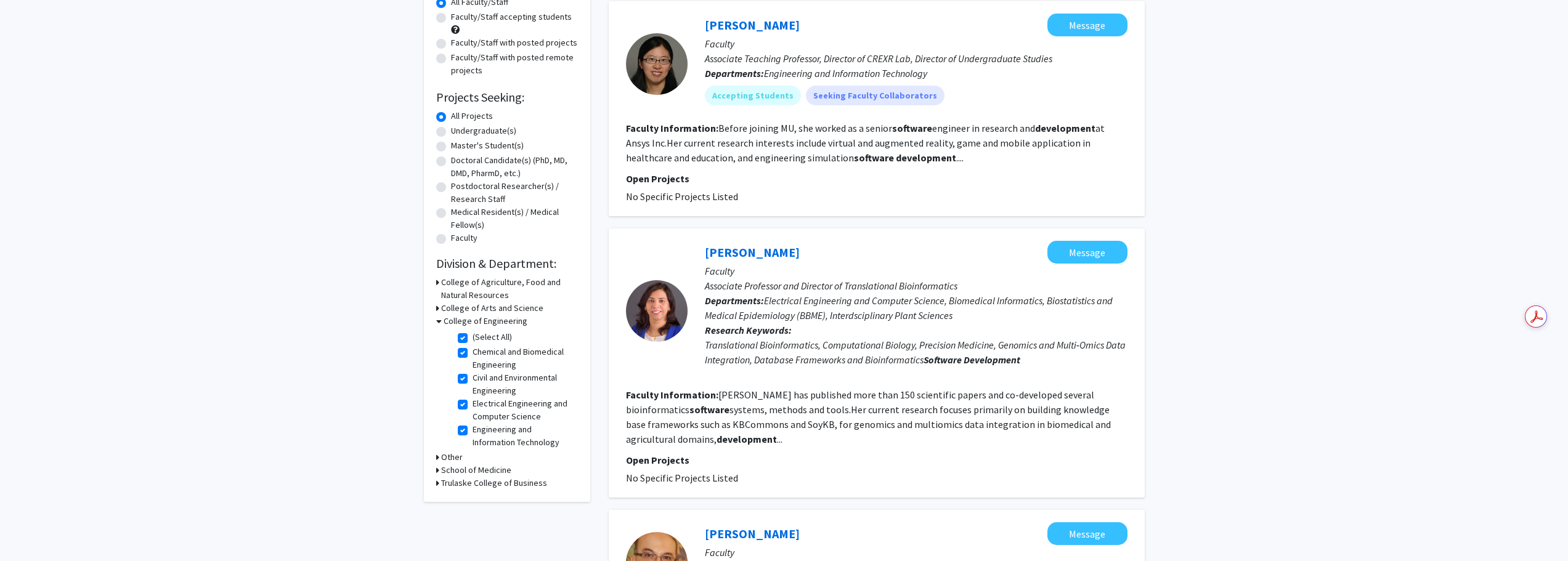
type input ""statistical power""
click at [473, 341] on label "(Select All)" at bounding box center [493, 337] width 40 height 13
click at [473, 339] on input "(Select All)" at bounding box center [477, 335] width 8 height 8
checkbox input "false"
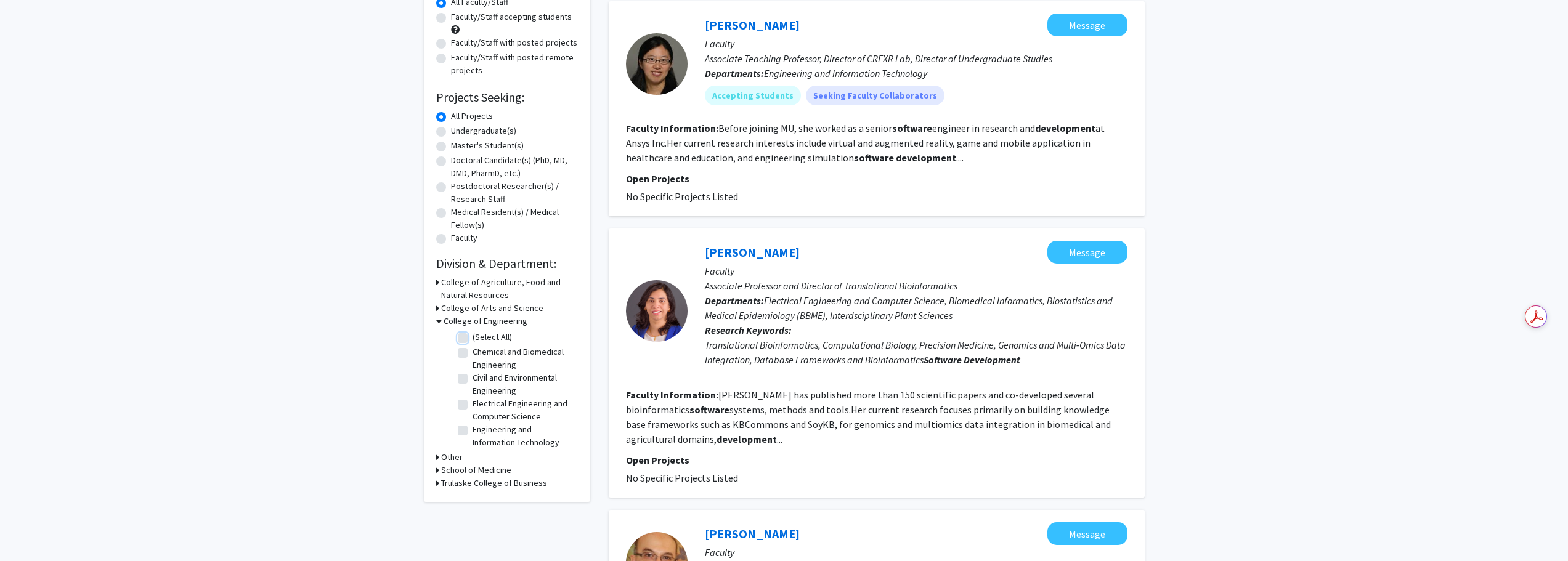
checkbox input "false"
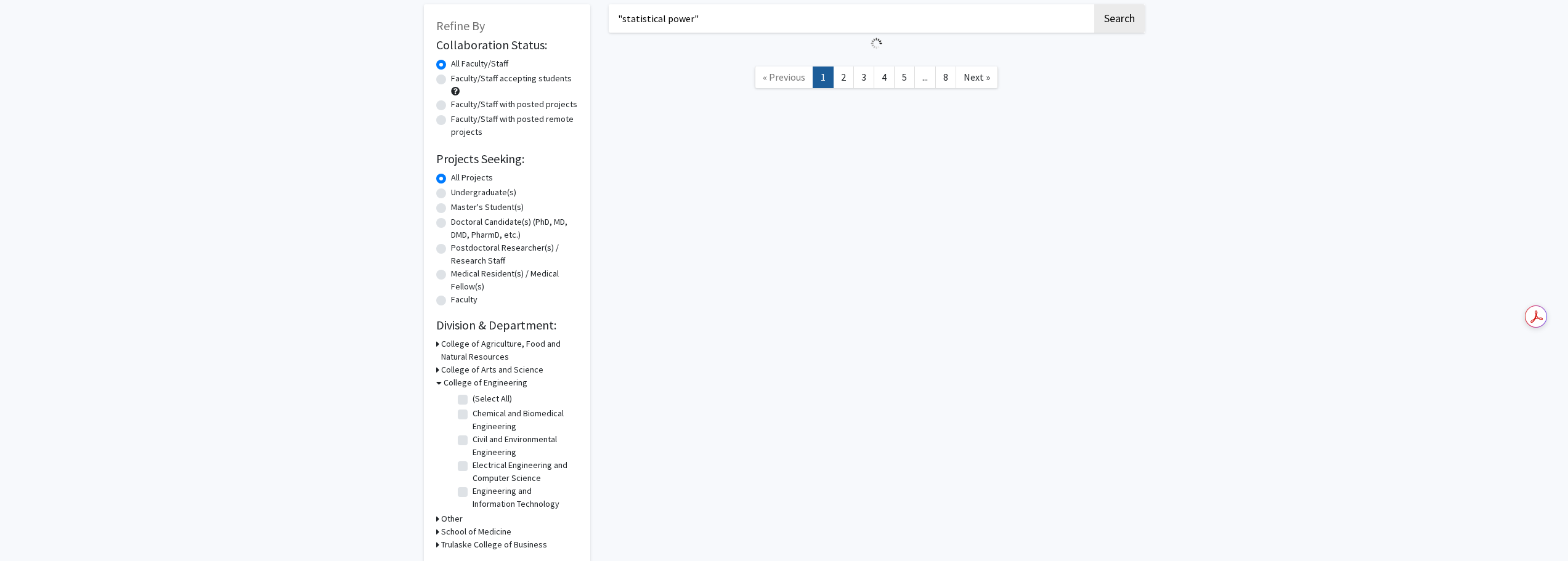
click at [440, 386] on icon at bounding box center [439, 383] width 6 height 13
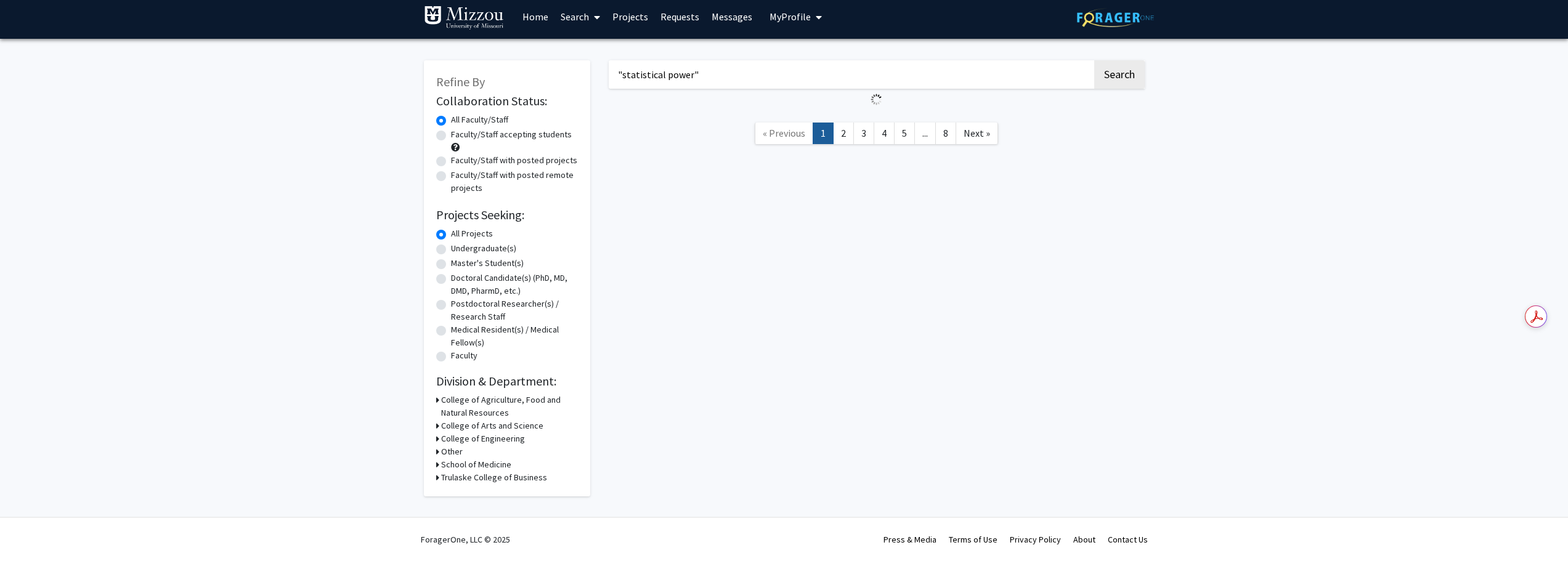
scroll to position [61, 0]
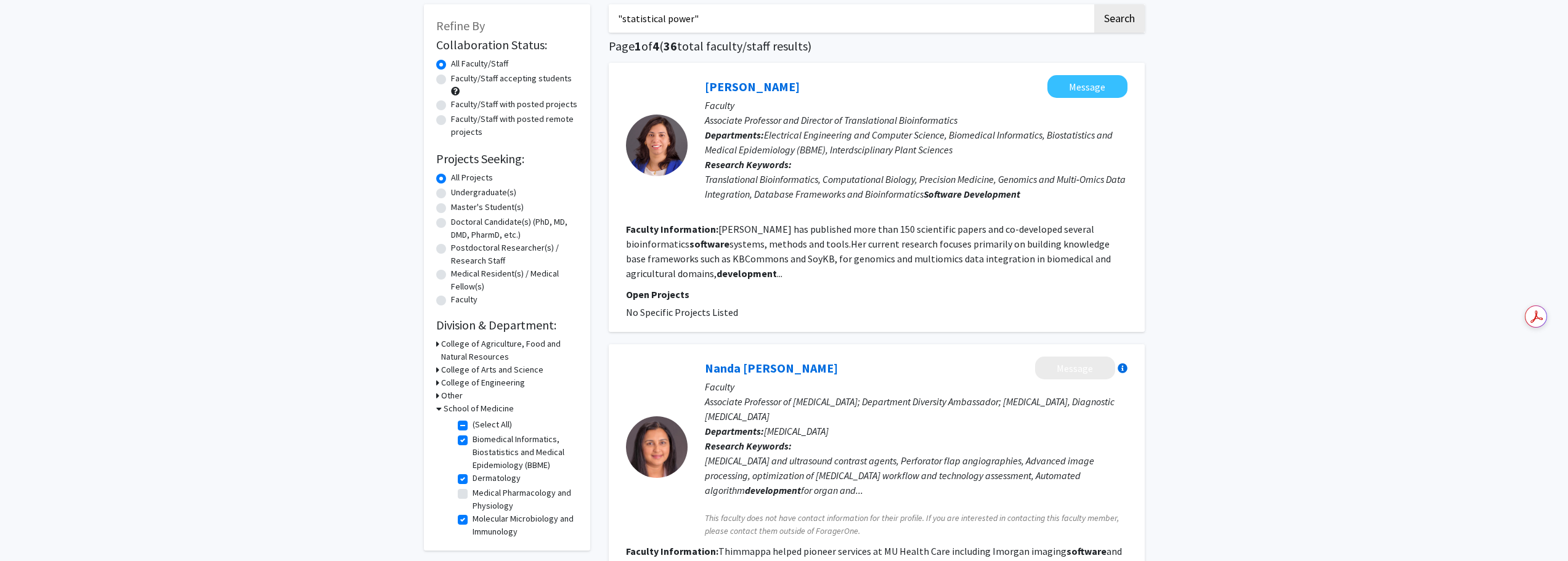
click at [473, 425] on label "(Select All)" at bounding box center [493, 425] width 40 height 13
click at [473, 425] on input "(Select All)" at bounding box center [477, 423] width 8 height 8
checkbox input "false"
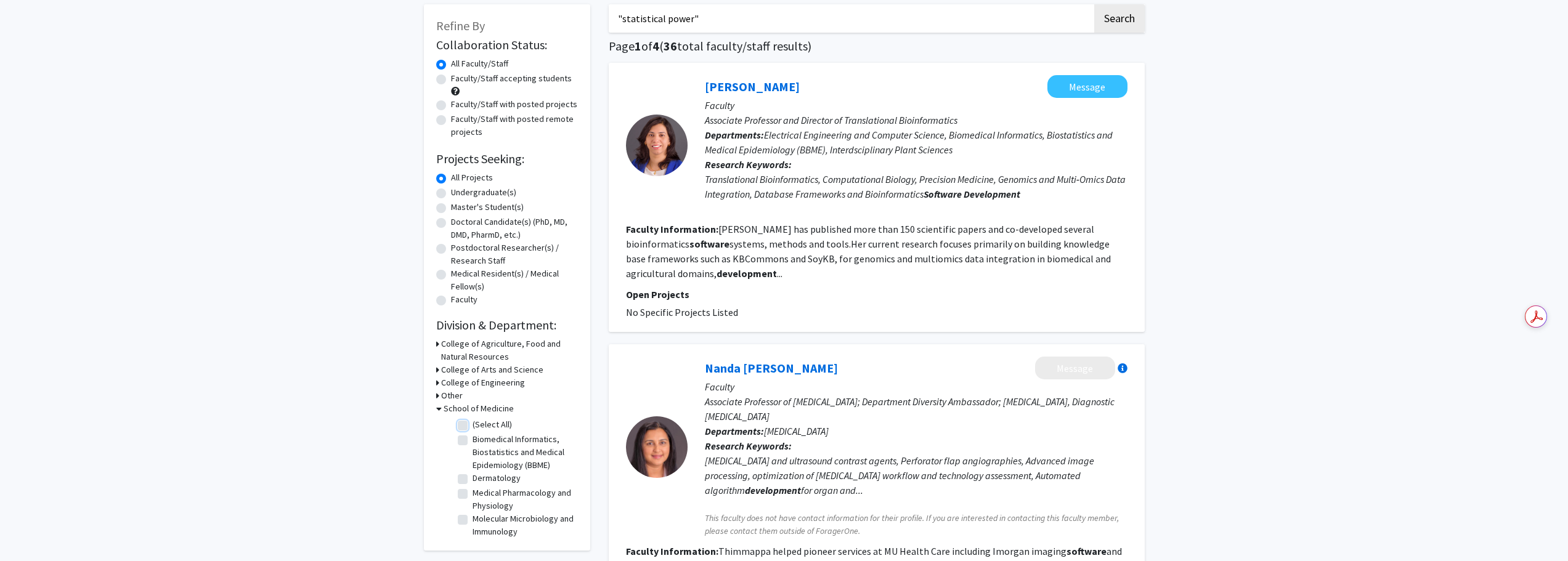
checkbox input "false"
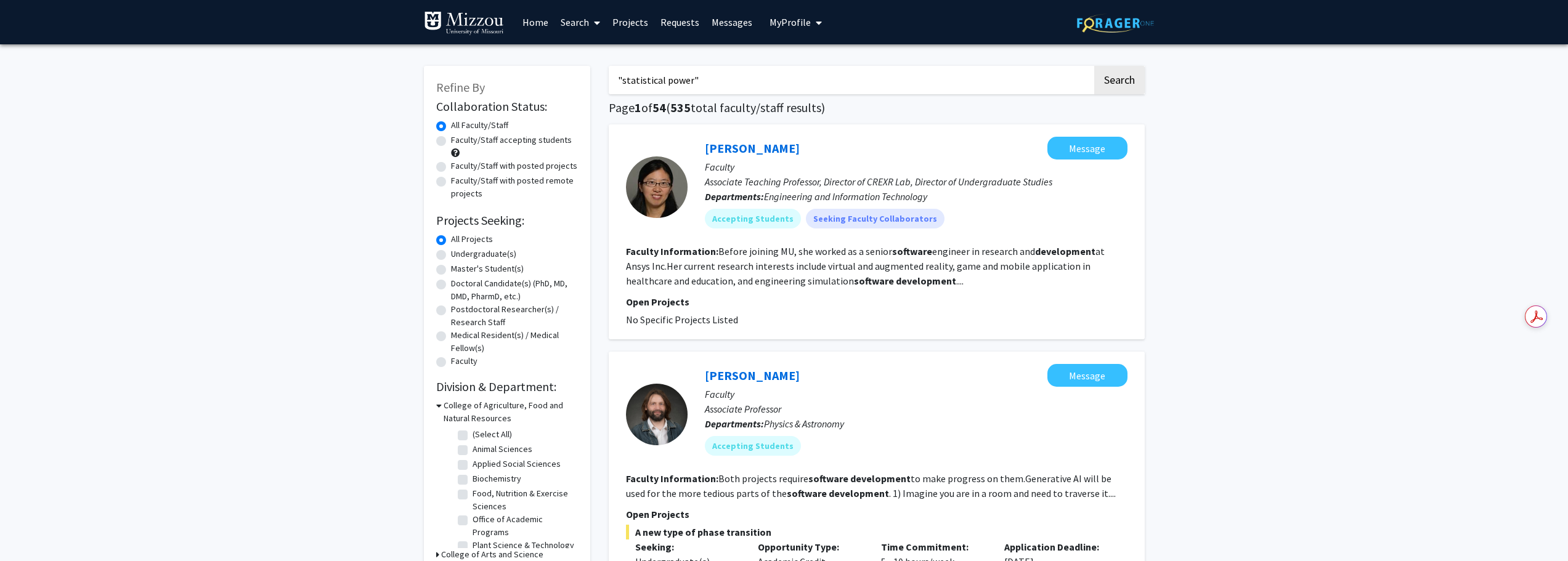
click at [439, 407] on icon at bounding box center [439, 406] width 6 height 13
click at [1115, 80] on button "Search" at bounding box center [1119, 80] width 50 height 29
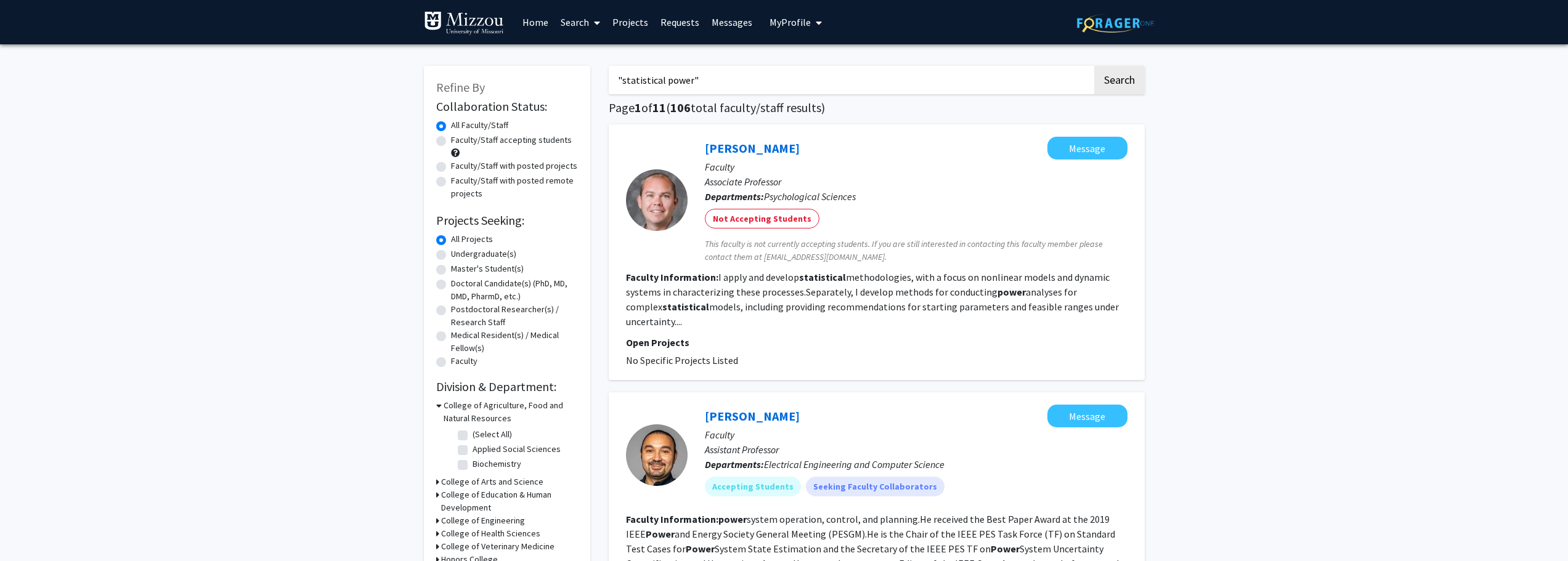
click at [633, 85] on input ""statistical power"" at bounding box center [851, 80] width 484 height 29
click at [626, 81] on input ""statistical power"" at bounding box center [851, 80] width 484 height 29
drag, startPoint x: 622, startPoint y: 80, endPoint x: 690, endPoint y: 82, distance: 68.0
click at [690, 82] on input ""statistical power"" at bounding box center [851, 80] width 484 height 29
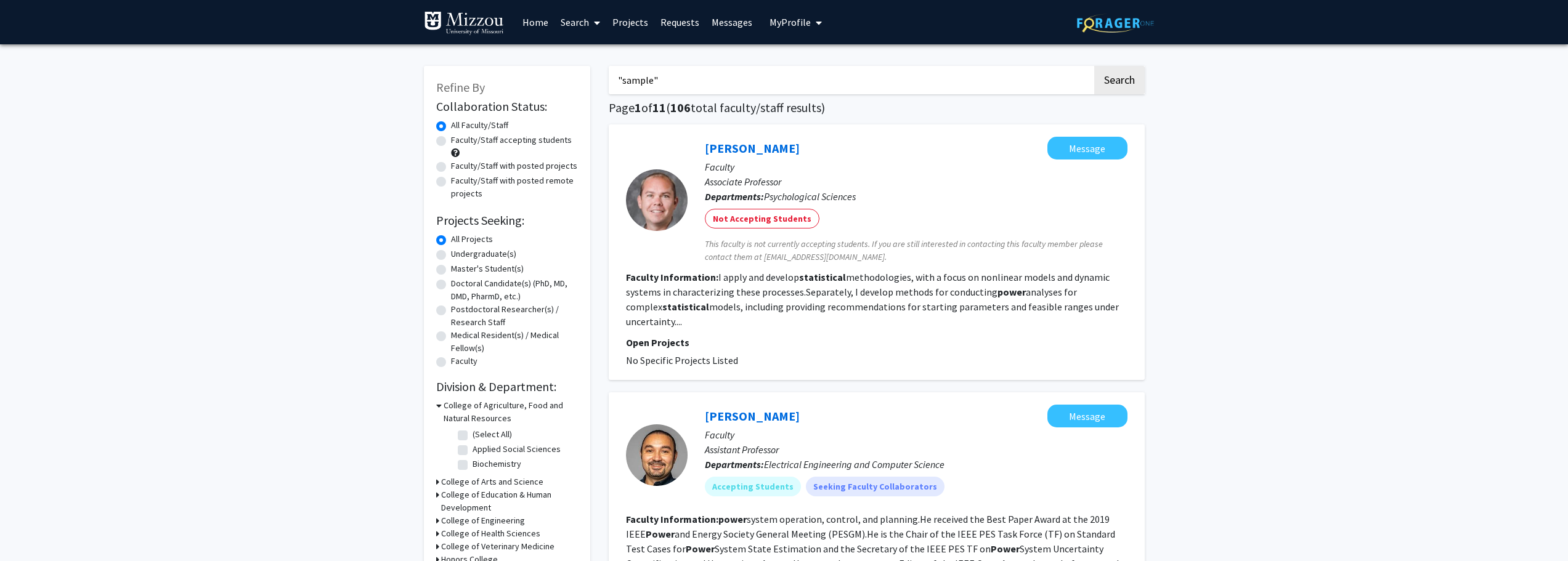
click at [1094, 66] on button "Search" at bounding box center [1119, 80] width 50 height 29
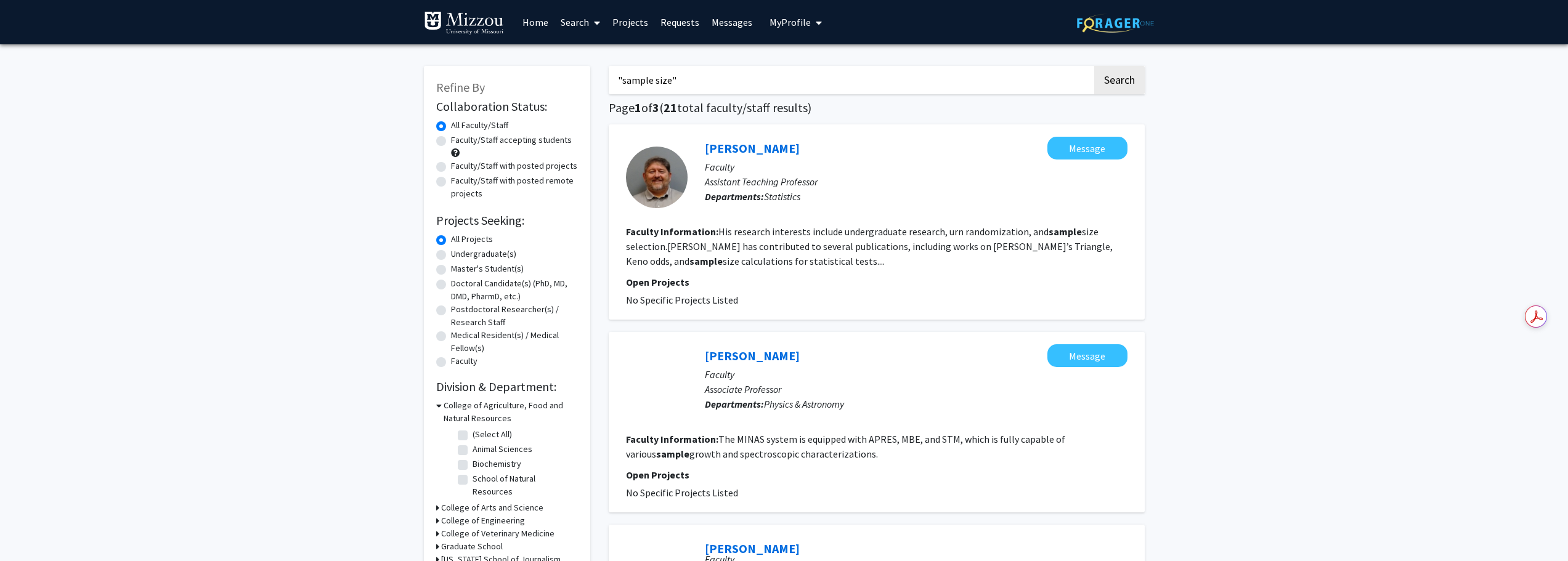
type input ""sample size""
click at [1094, 66] on button "Search" at bounding box center [1119, 80] width 50 height 29
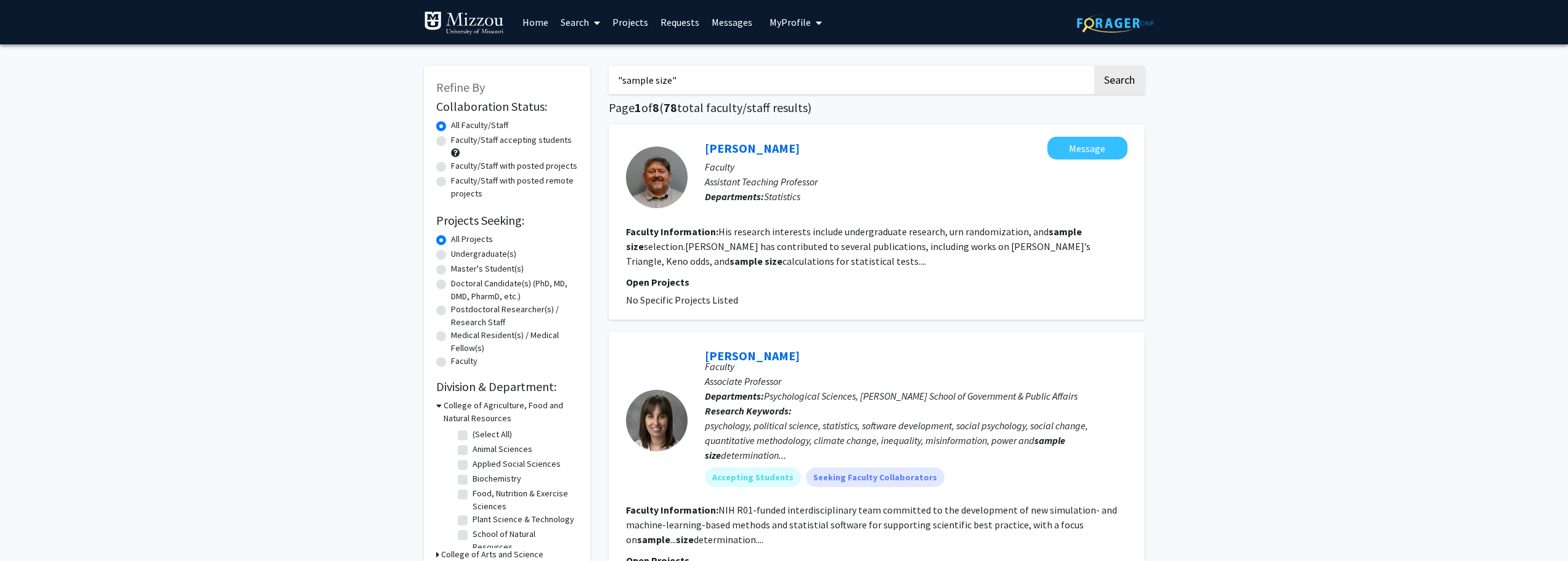
click at [798, 21] on span "My Profile" at bounding box center [790, 21] width 41 height 12
click at [792, 58] on img at bounding box center [790, 62] width 25 height 25
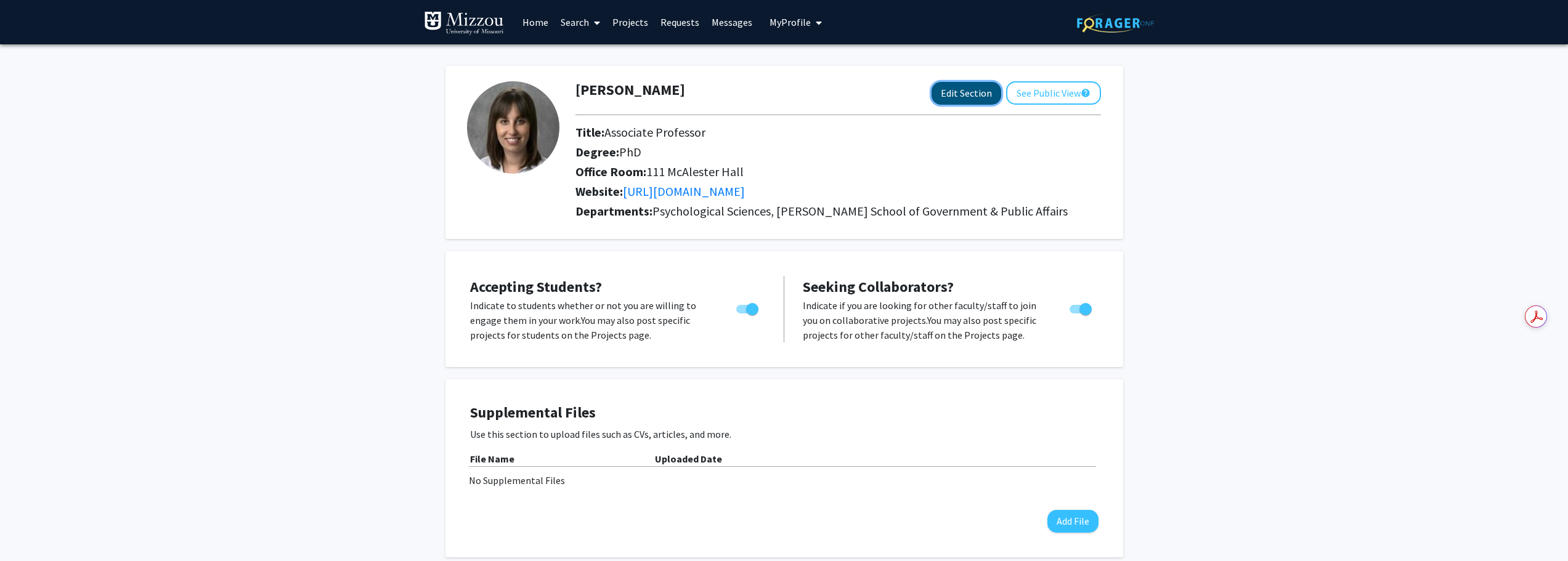
click at [966, 92] on button "Edit Section" at bounding box center [965, 93] width 69 height 23
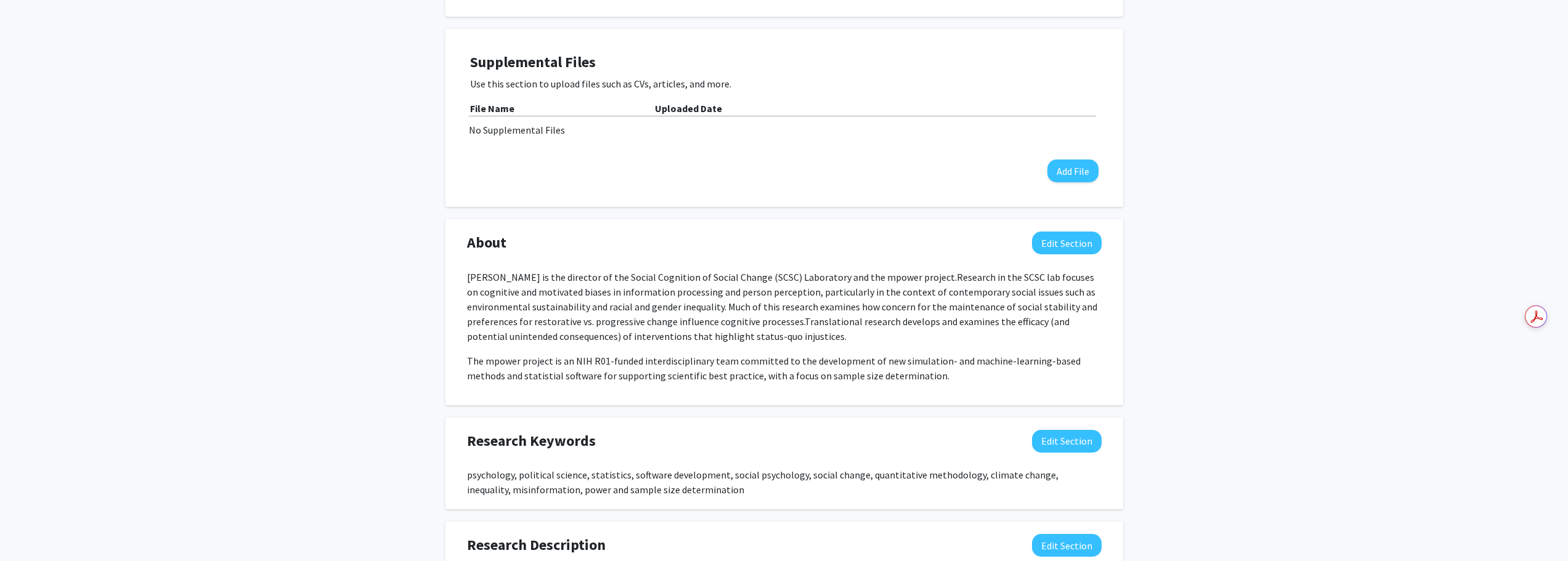
scroll to position [677, 0]
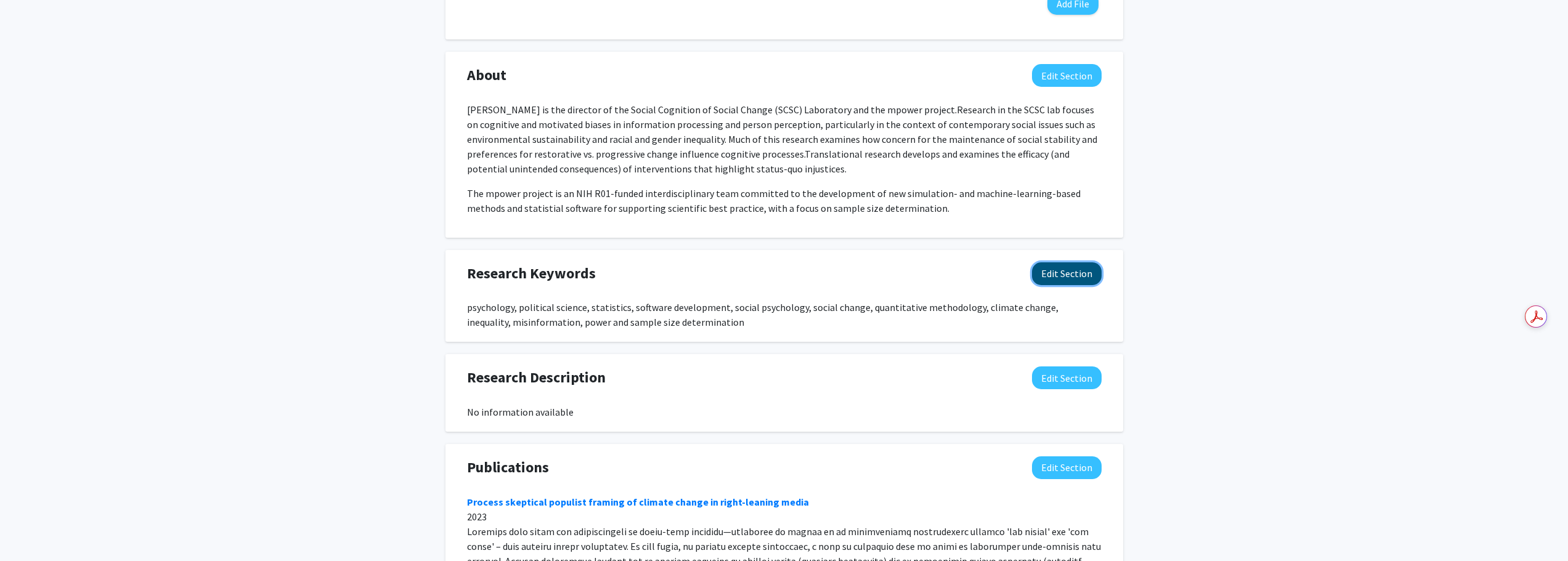
click at [1056, 263] on button "Edit Section" at bounding box center [1066, 274] width 69 height 23
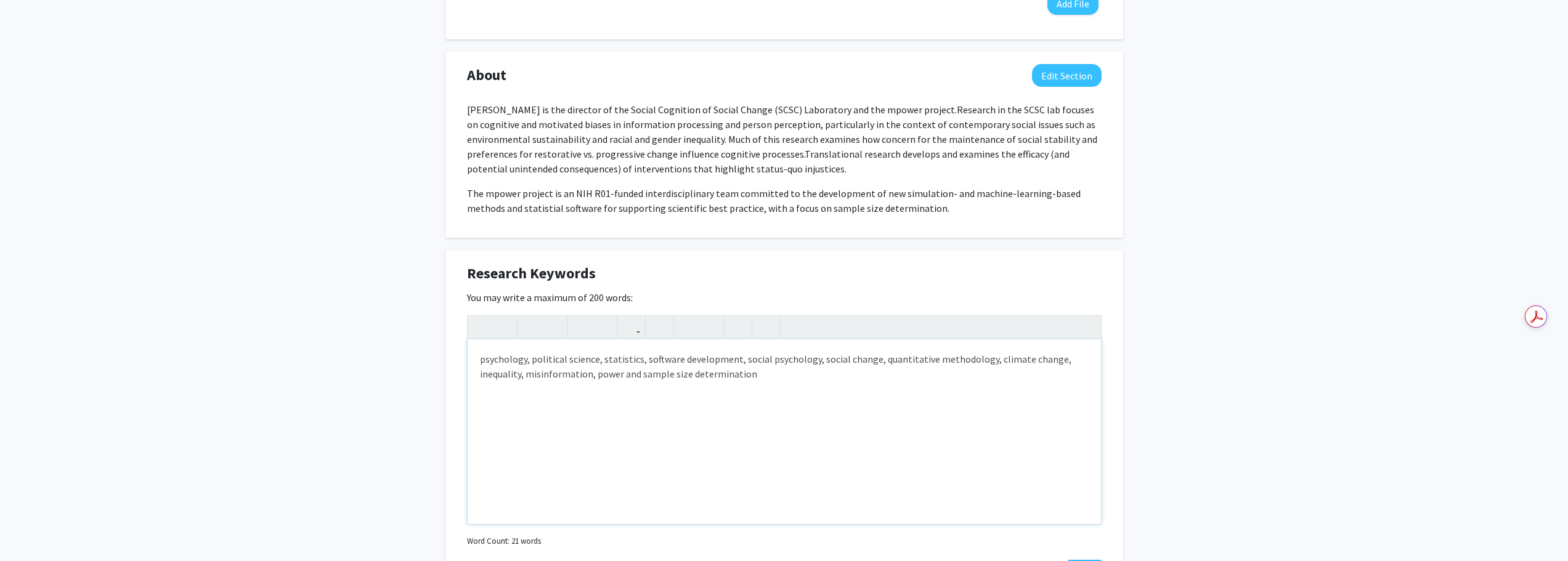
click at [593, 360] on div "psychology, political science, statistics, software development, social psychol…" at bounding box center [784, 431] width 634 height 185
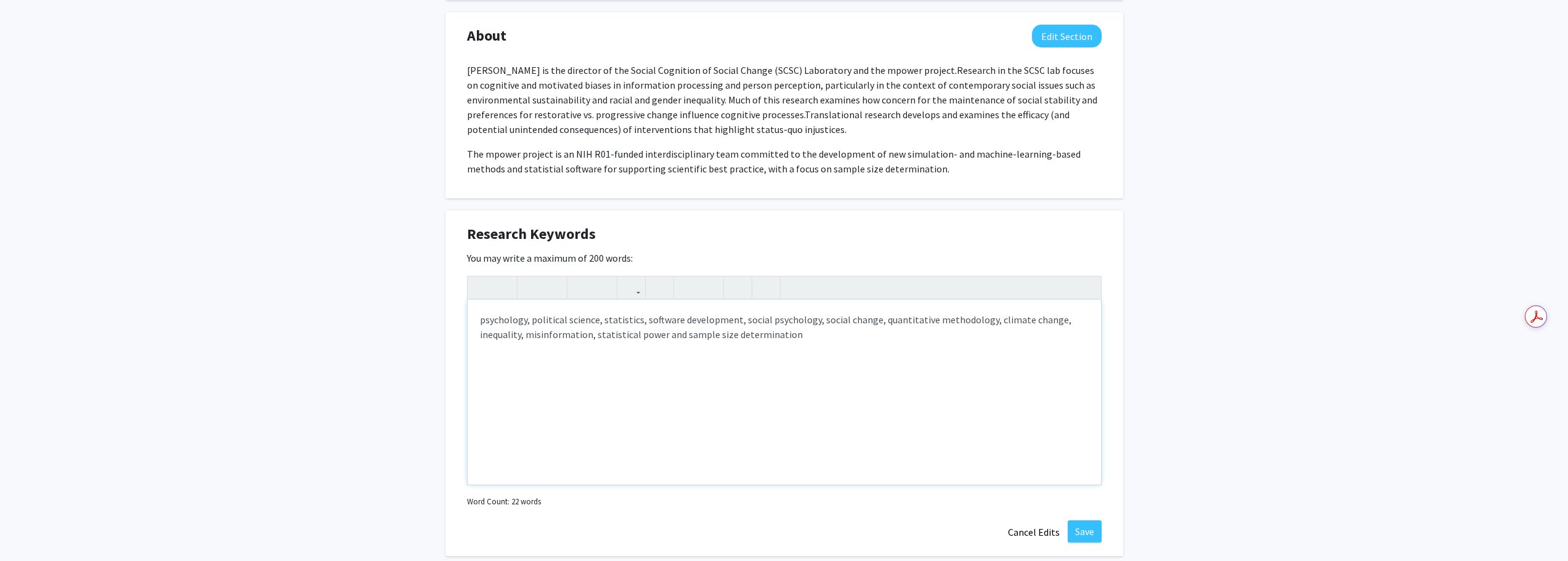
scroll to position [739, 0]
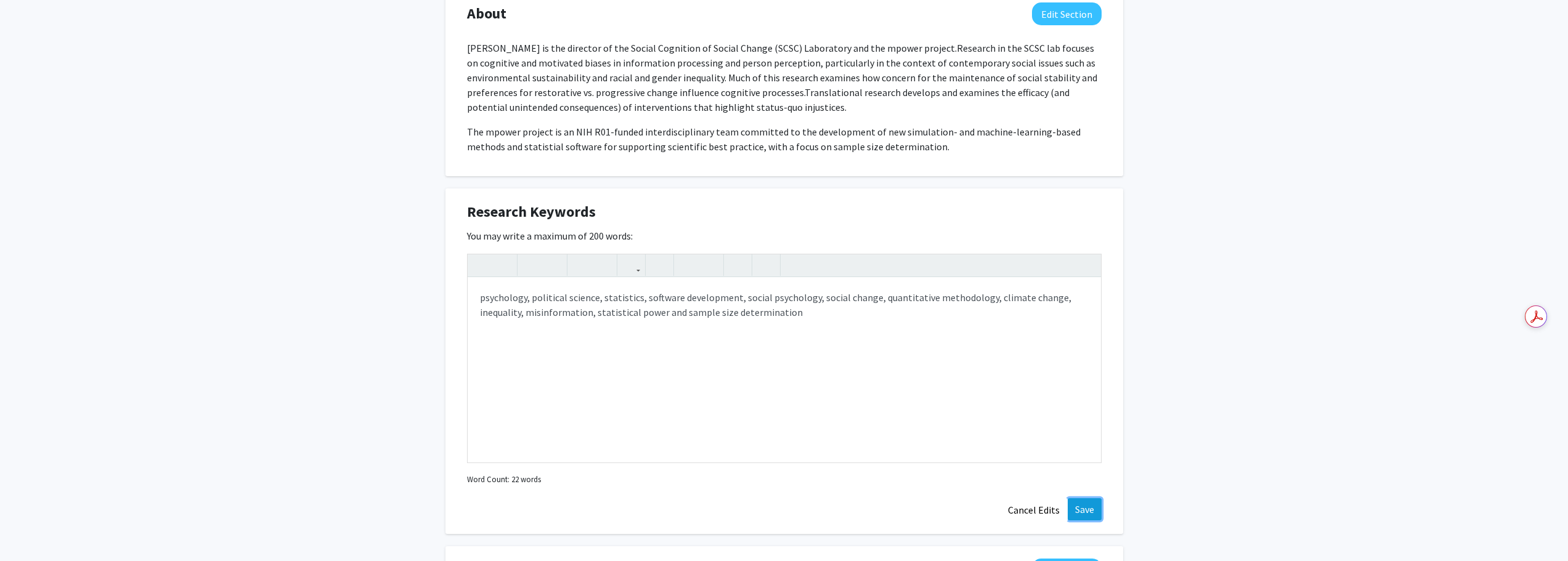
click at [1072, 498] on button "Save" at bounding box center [1084, 509] width 34 height 22
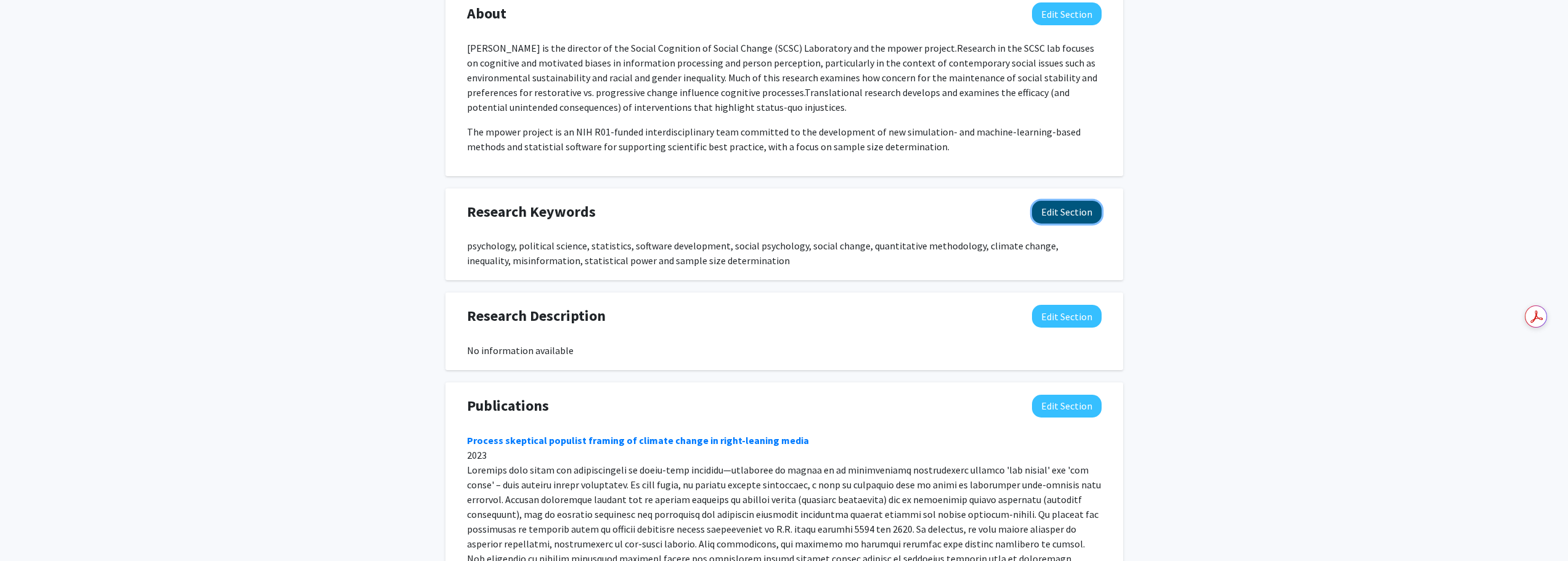
click at [1046, 201] on button "Edit Section" at bounding box center [1066, 212] width 69 height 23
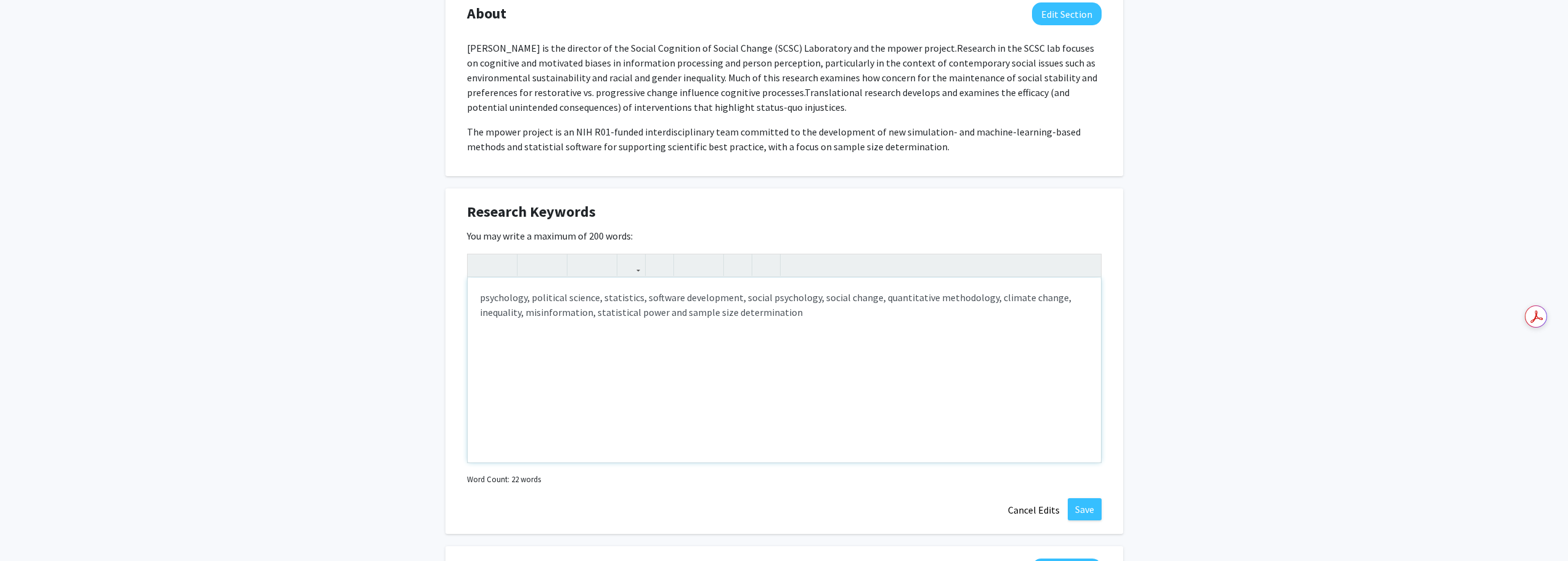
click at [816, 278] on div "psychology, political science, statistics, software development, social psychol…" at bounding box center [784, 370] width 634 height 185
click at [694, 285] on div "psychology, political science, statistics, software development, social psychol…" at bounding box center [784, 370] width 634 height 185
click at [361, 383] on div "Change Photo Remove Photo Please upload a profile picture with approximately a …" at bounding box center [784, 150] width 1568 height 1691
click at [1085, 498] on button "Save" at bounding box center [1084, 509] width 34 height 22
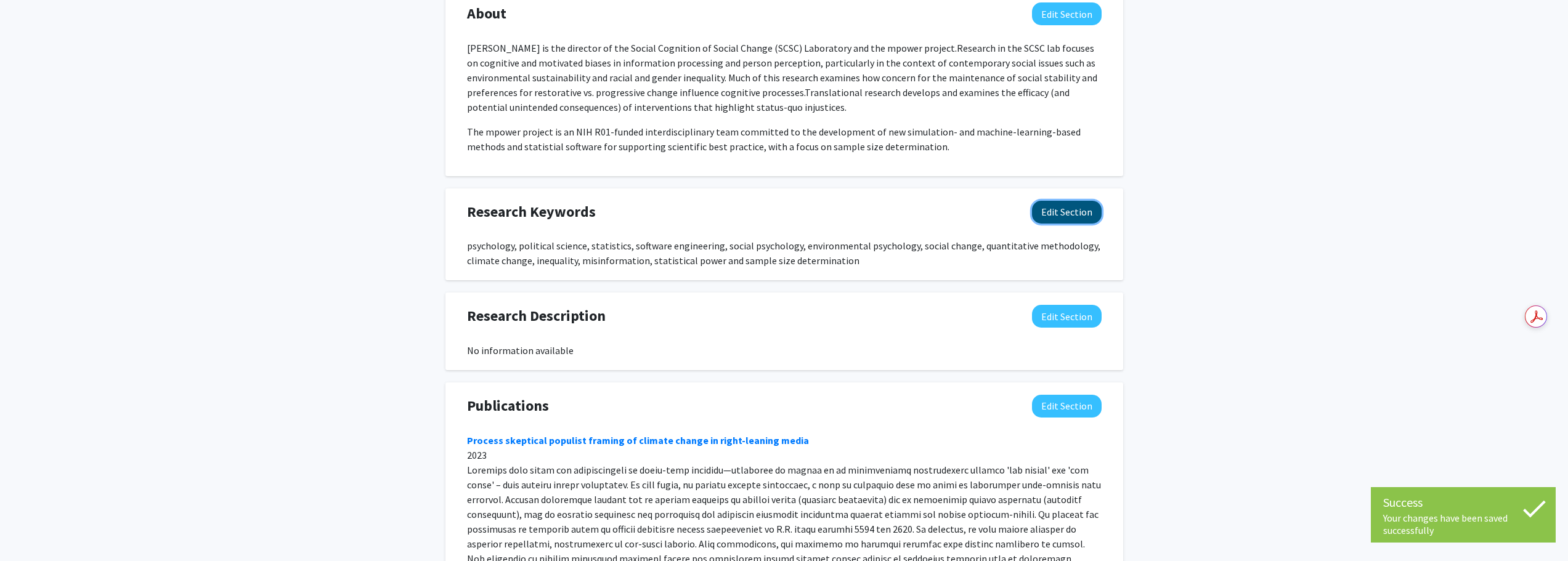
click at [1070, 201] on button "Edit Section" at bounding box center [1066, 212] width 69 height 23
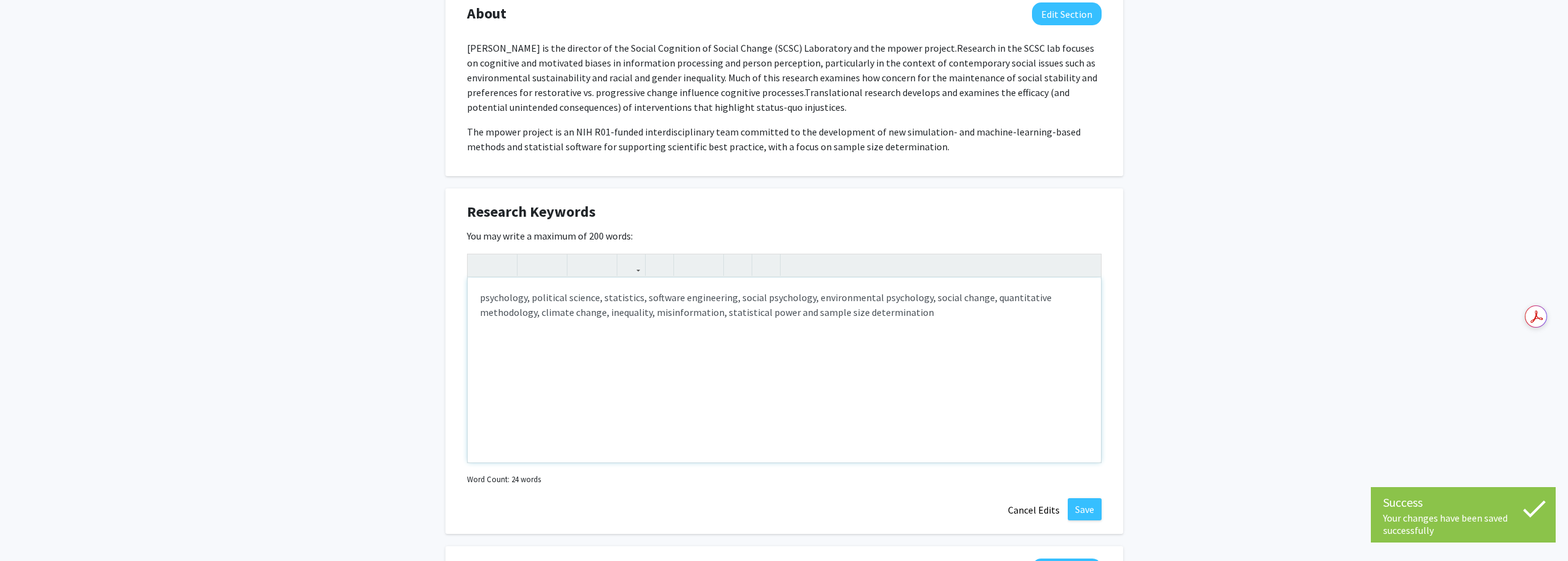
click at [718, 295] on div "psychology, political science, statistics, software engineering, social psychol…" at bounding box center [784, 370] width 634 height 185
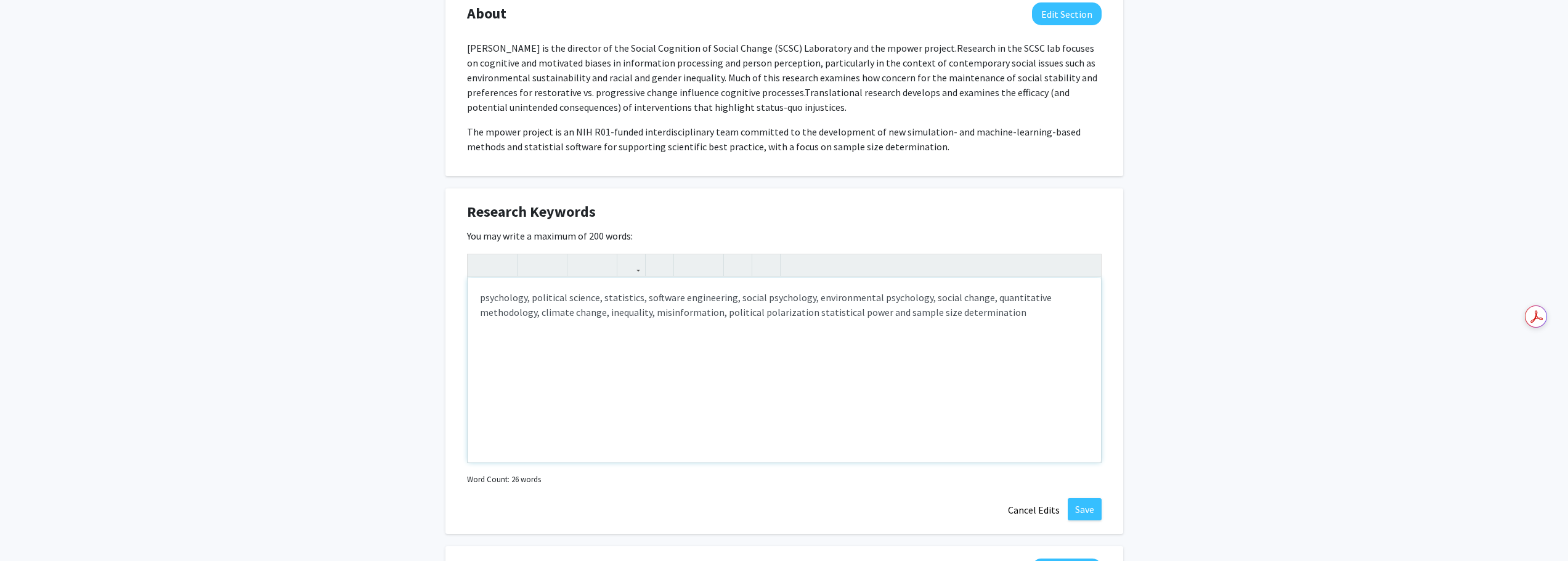
type textarea "psychology, political science, statistics, software engineering, social psychol…"
click at [1074, 498] on button "Save" at bounding box center [1084, 509] width 34 height 22
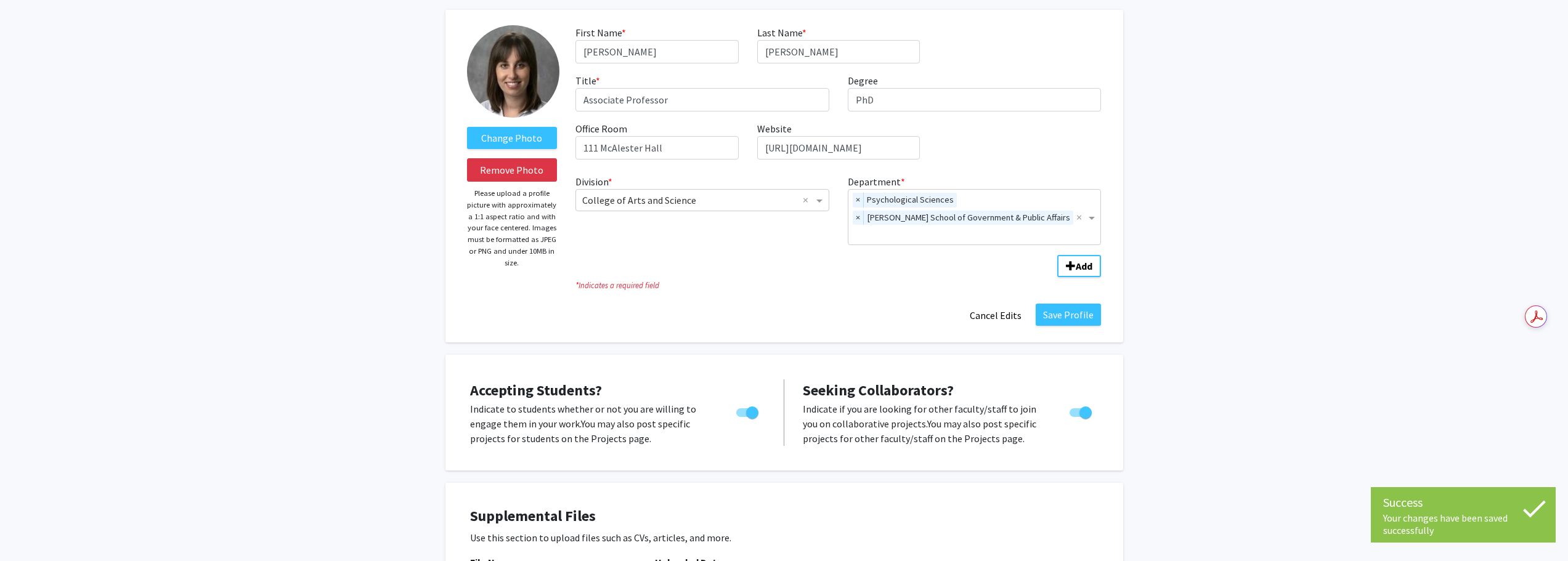
scroll to position [0, 0]
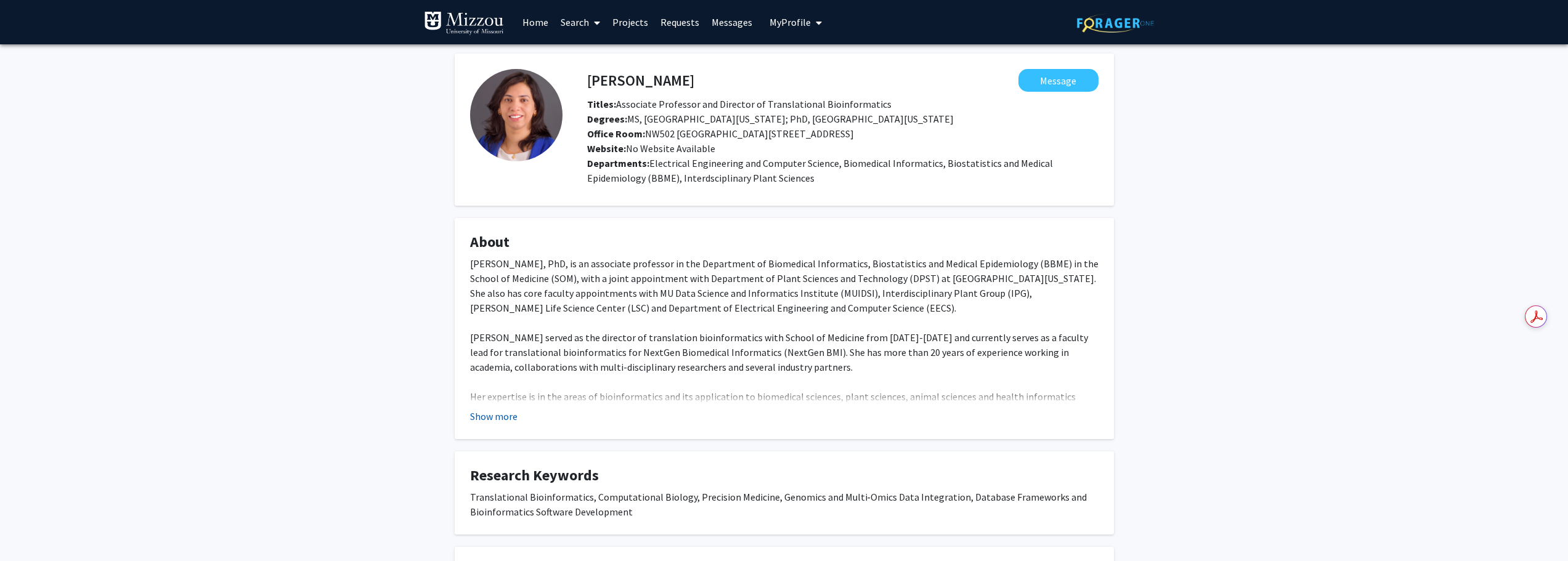
click at [492, 420] on button "Show more" at bounding box center [494, 416] width 48 height 15
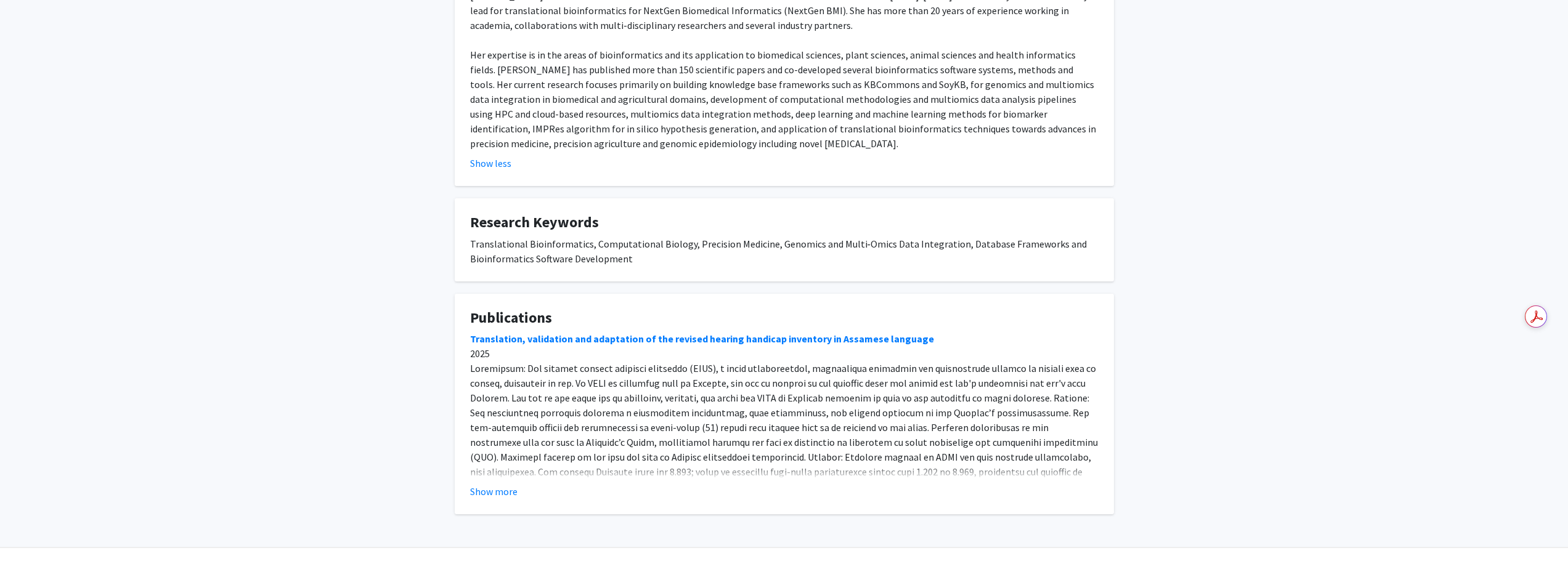
scroll to position [372, 0]
